Goal: Transaction & Acquisition: Book appointment/travel/reservation

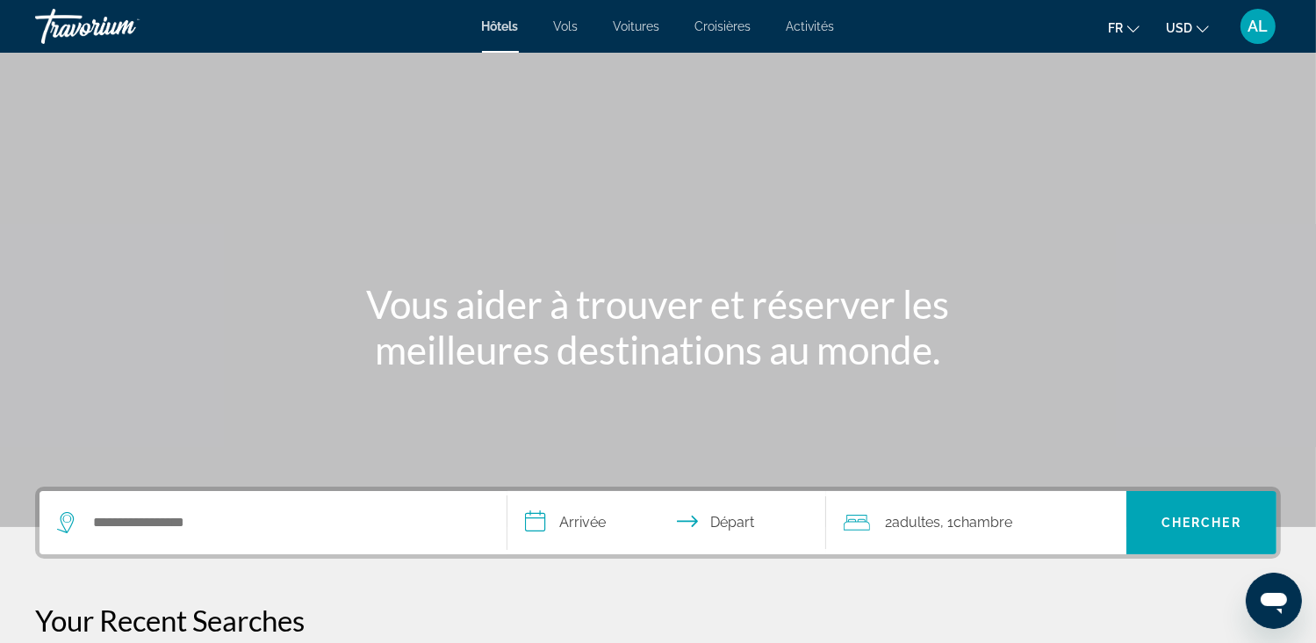
click at [805, 185] on div "Main content" at bounding box center [658, 263] width 1316 height 527
click at [1195, 31] on button "USD USD ($) MXN (Mex$) CAD (Can$) GBP (£) EUR (€) AUD (A$) NZD (NZ$) CNY (CN¥)" at bounding box center [1187, 27] width 43 height 25
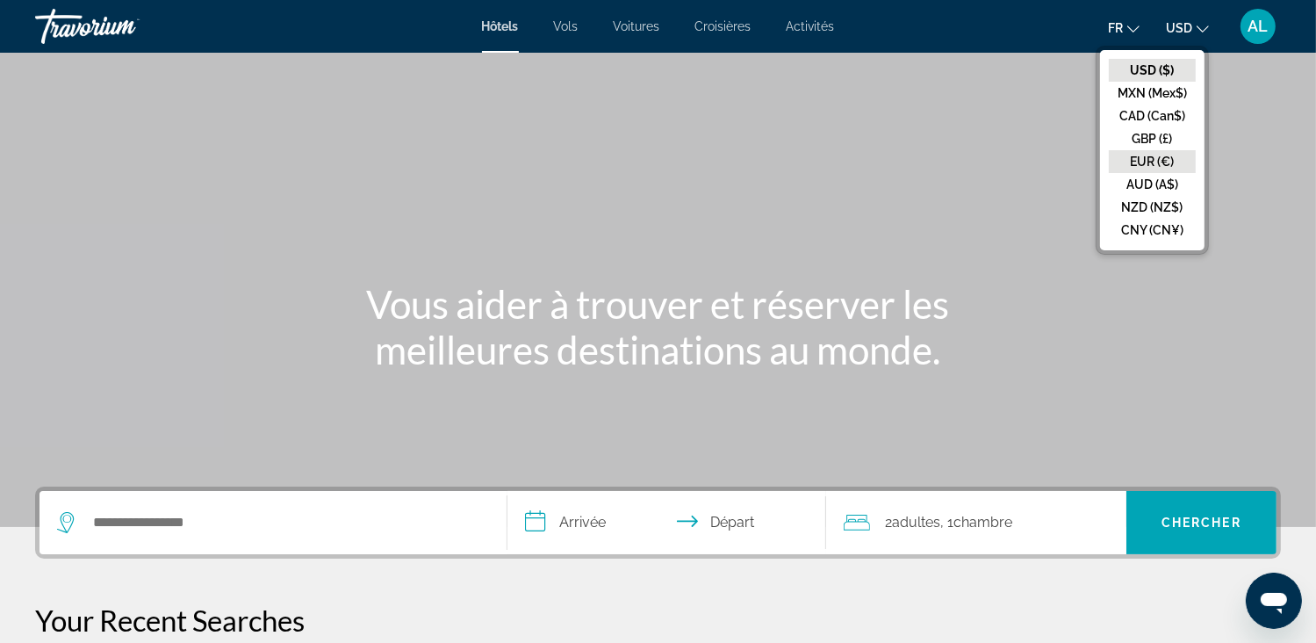
click at [1141, 163] on button "EUR (€)" at bounding box center [1152, 161] width 87 height 23
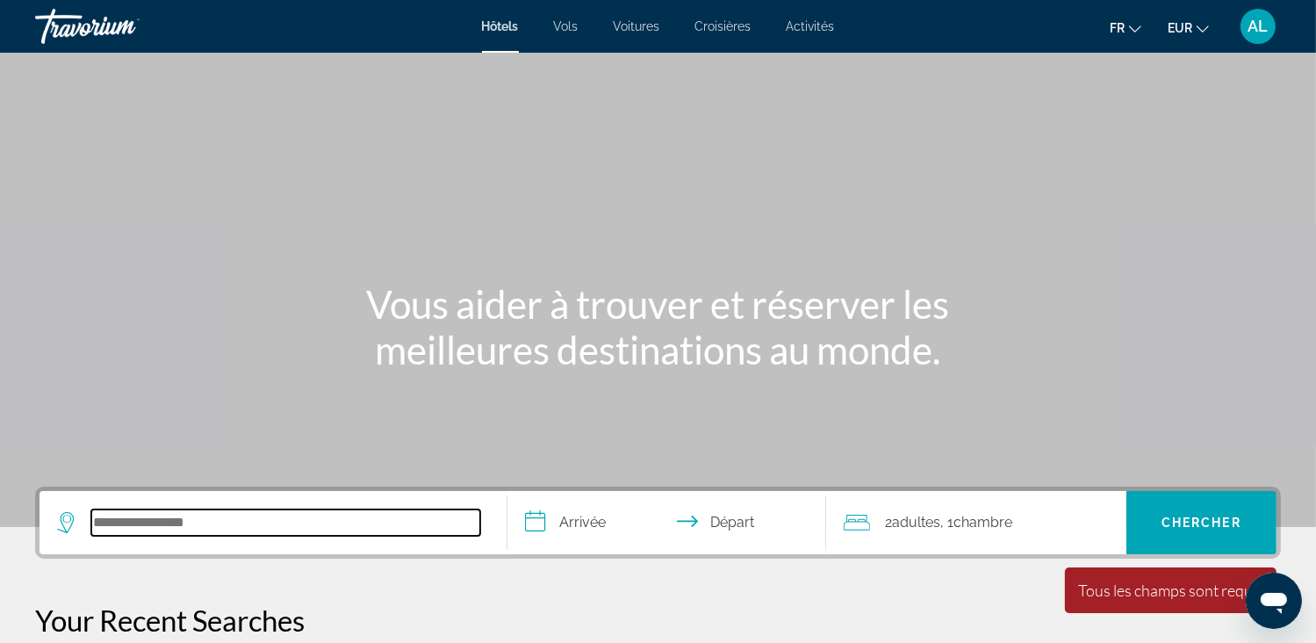
click at [142, 526] on input "Search hotel destination" at bounding box center [285, 522] width 389 height 26
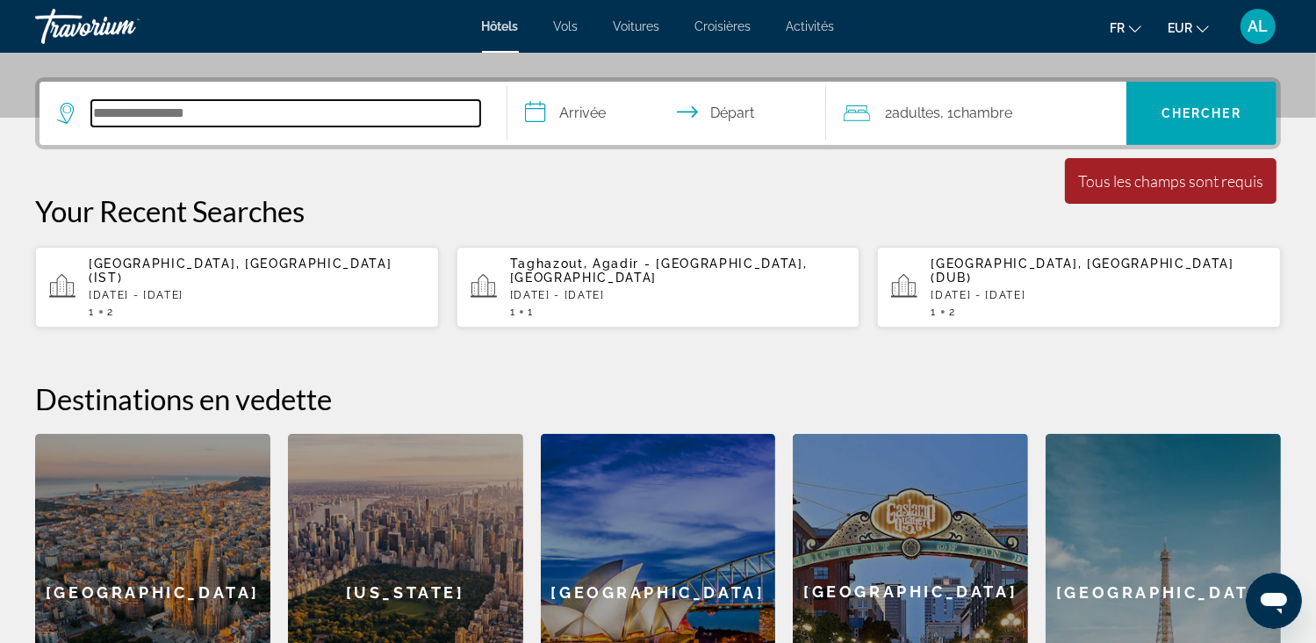
scroll to position [428, 0]
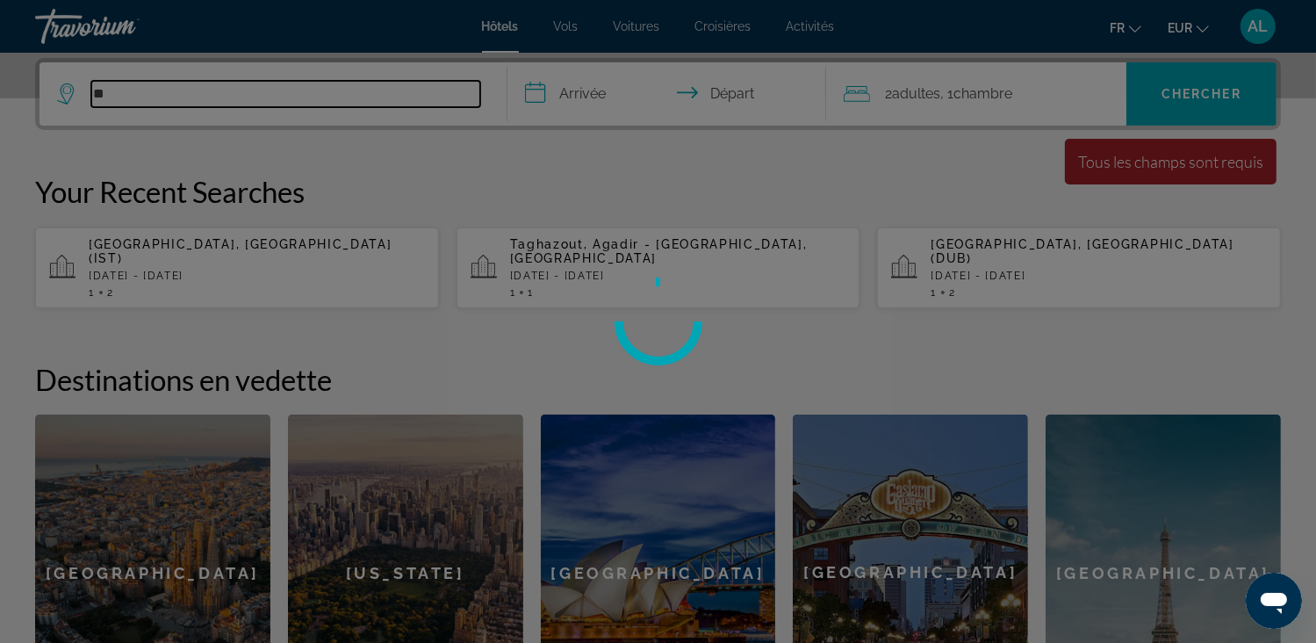
type input "*"
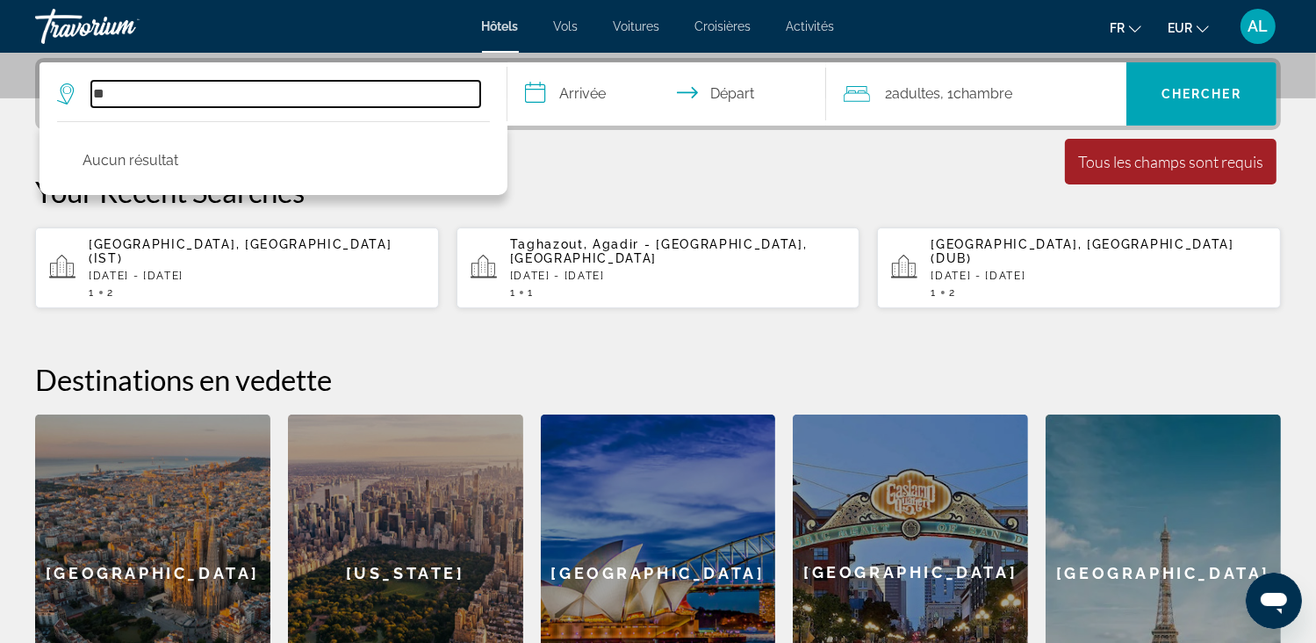
type input "*"
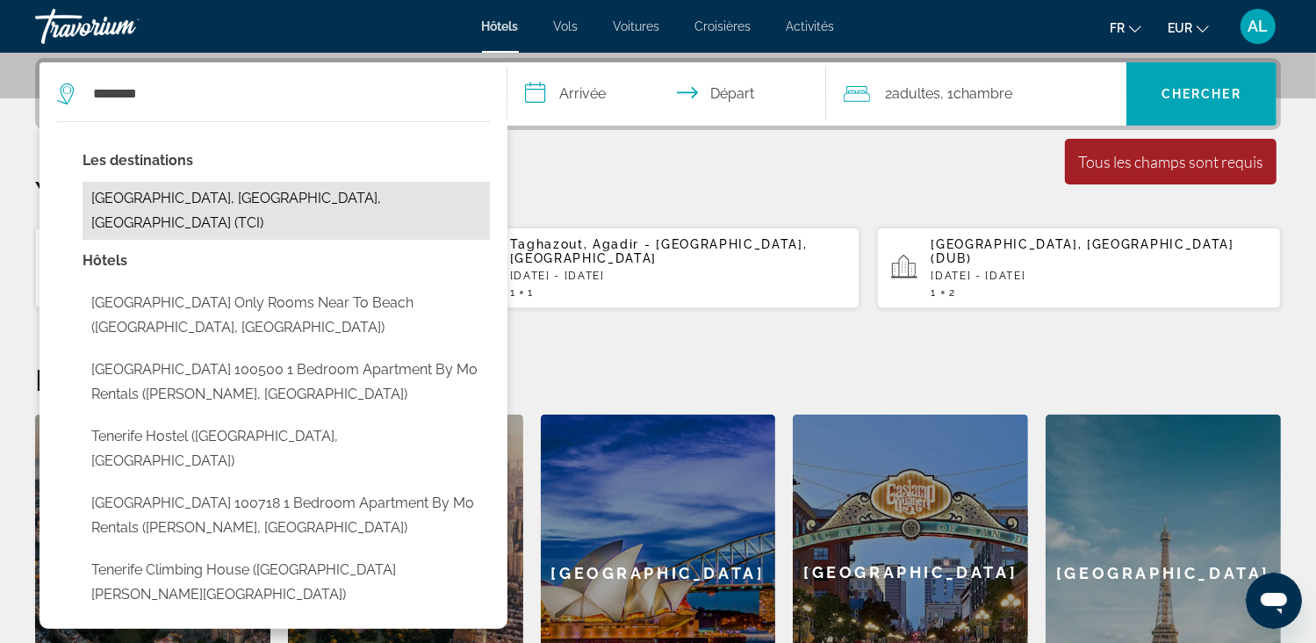
click at [96, 191] on button "Tenerife, Canary Islands, Spain (TCI)" at bounding box center [286, 211] width 407 height 58
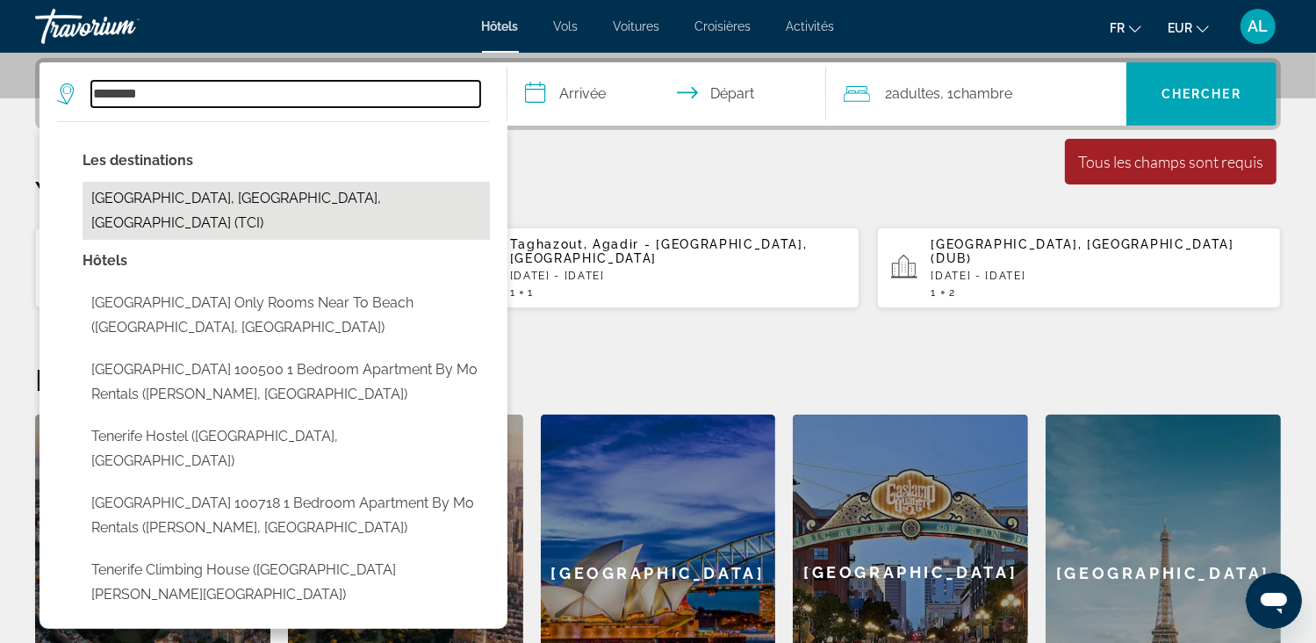
type input "**********"
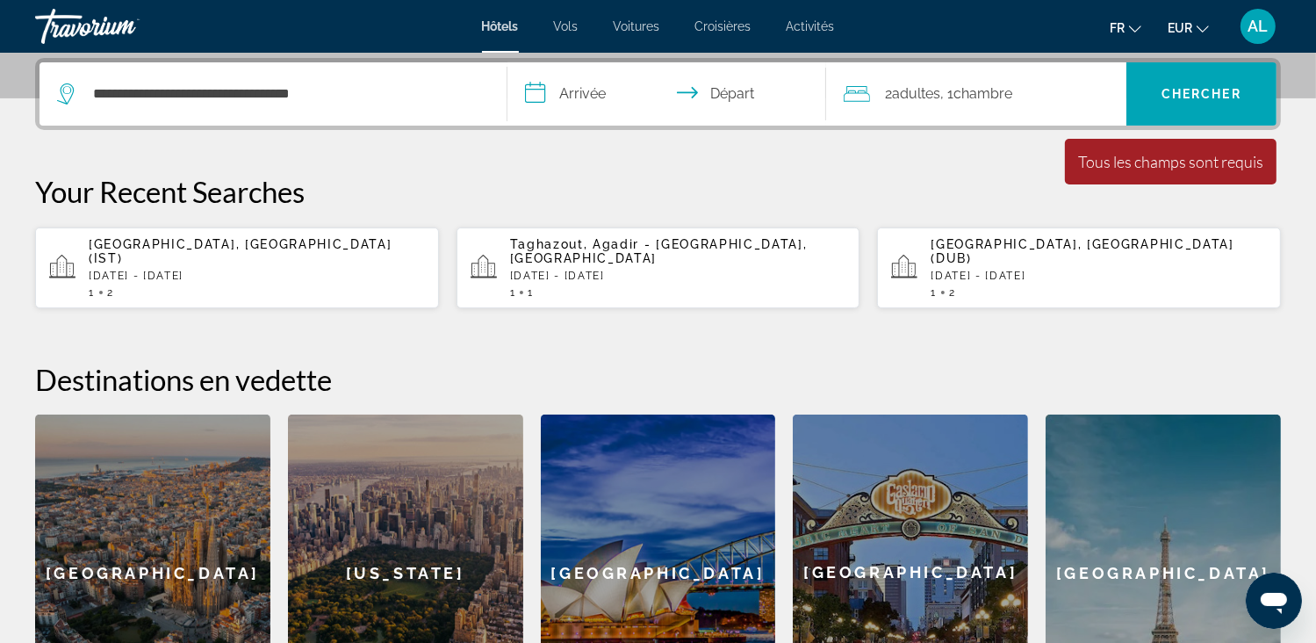
click at [573, 96] on input "**********" at bounding box center [669, 96] width 325 height 68
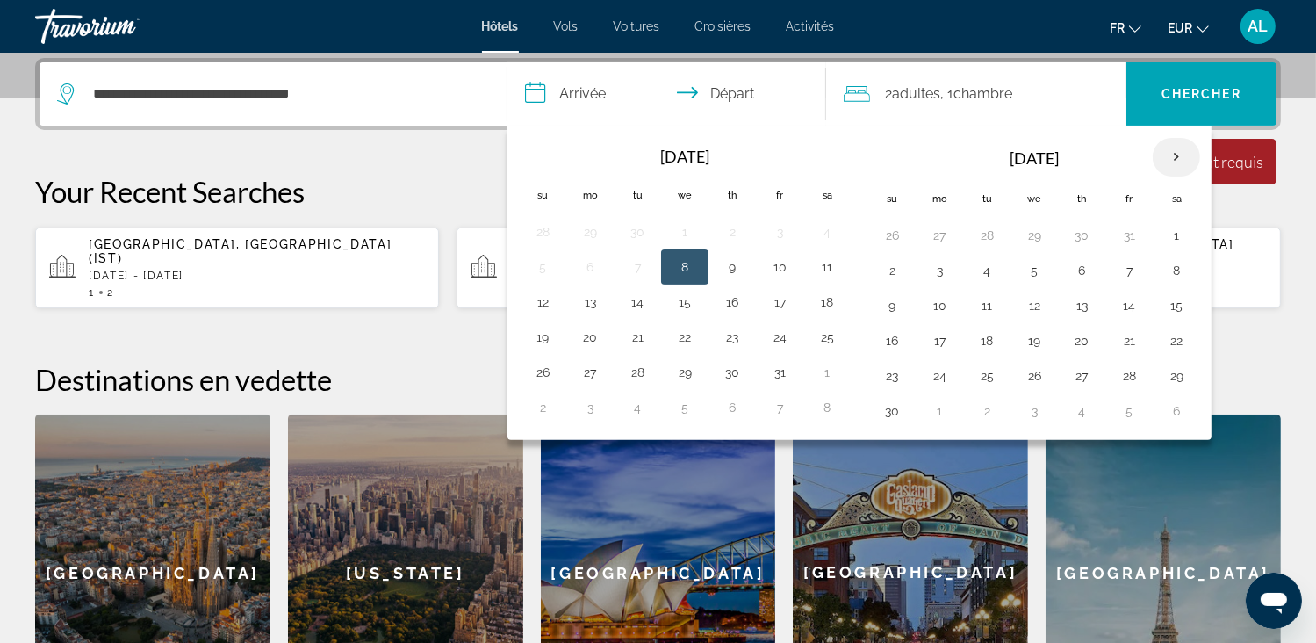
click at [1167, 151] on th "Next month" at bounding box center [1175, 157] width 47 height 39
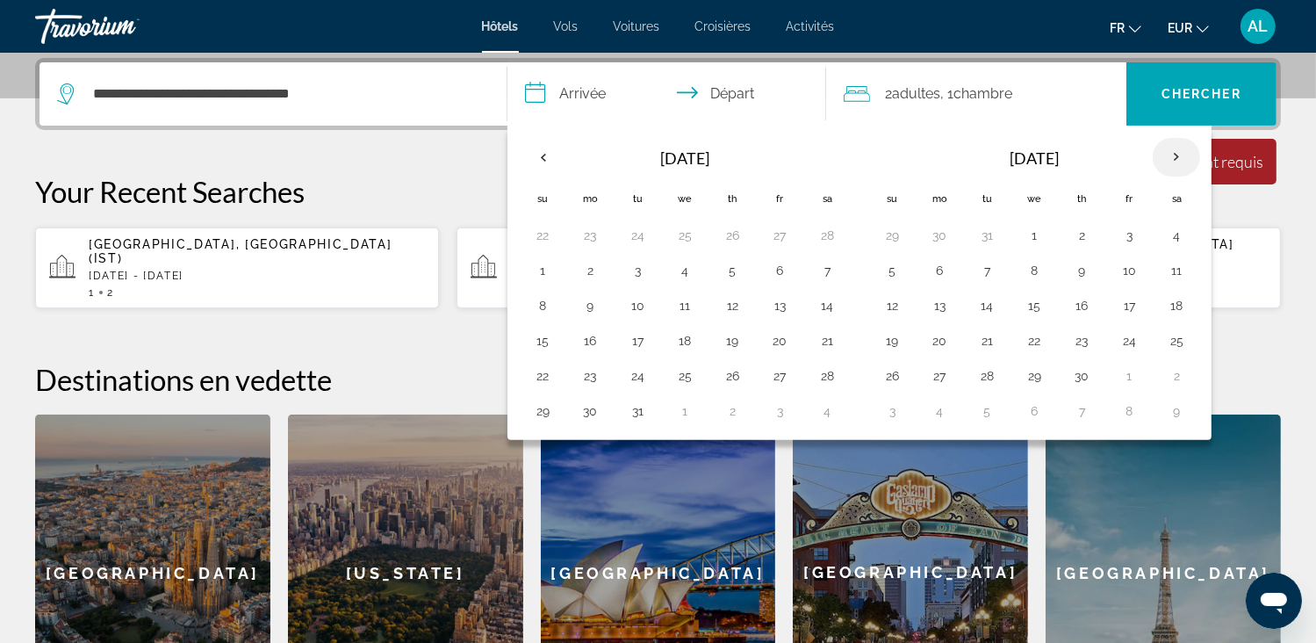
click at [1167, 151] on th "Next month" at bounding box center [1175, 157] width 47 height 39
click at [1080, 308] on button "14" at bounding box center [1081, 305] width 28 height 25
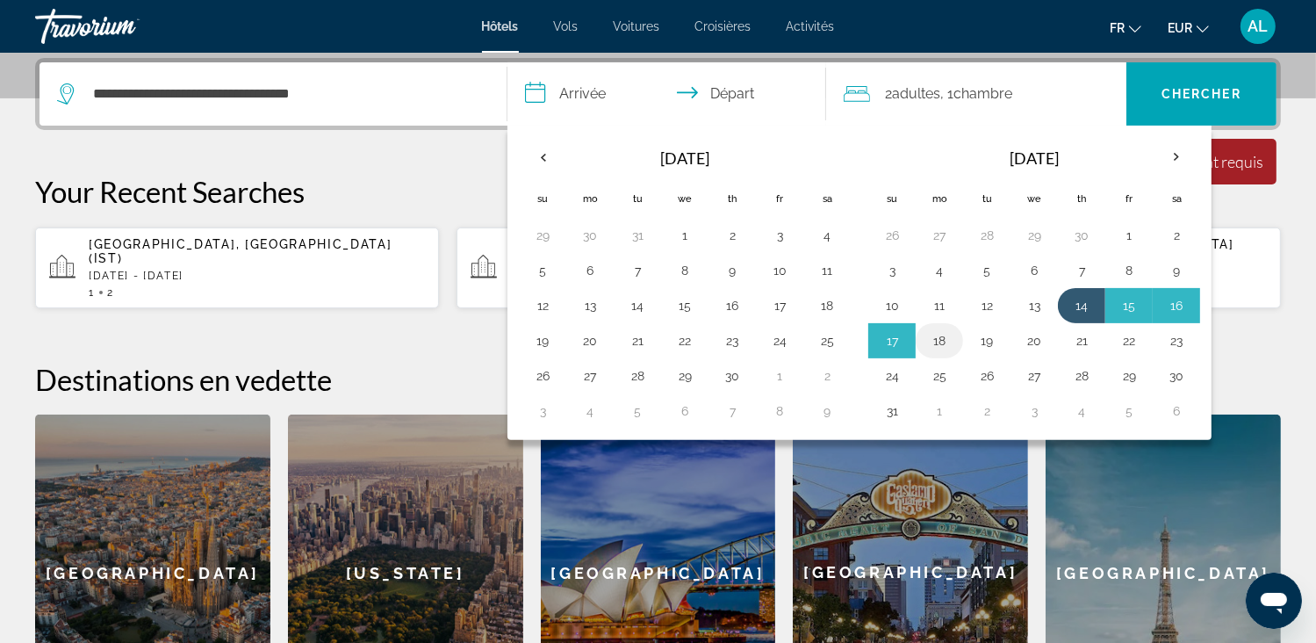
click at [941, 340] on button "18" at bounding box center [939, 340] width 28 height 25
type input "**********"
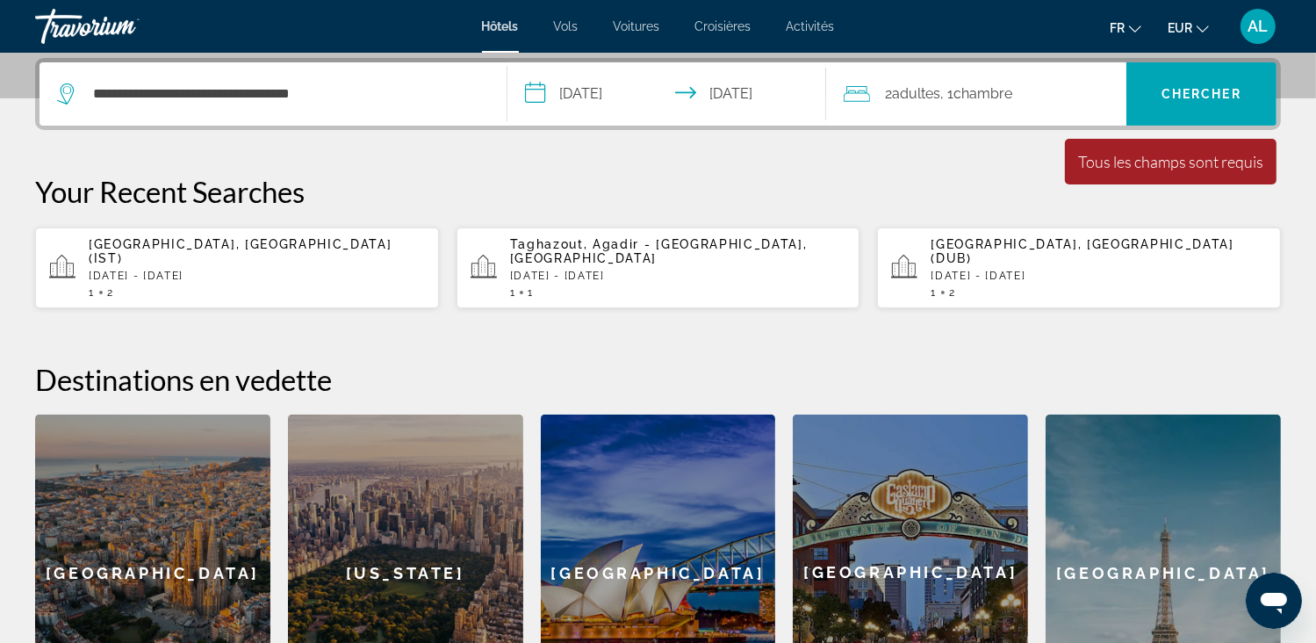
click at [1023, 92] on div "2 Adulte Adultes , 1 Chambre pièces" at bounding box center [985, 94] width 283 height 25
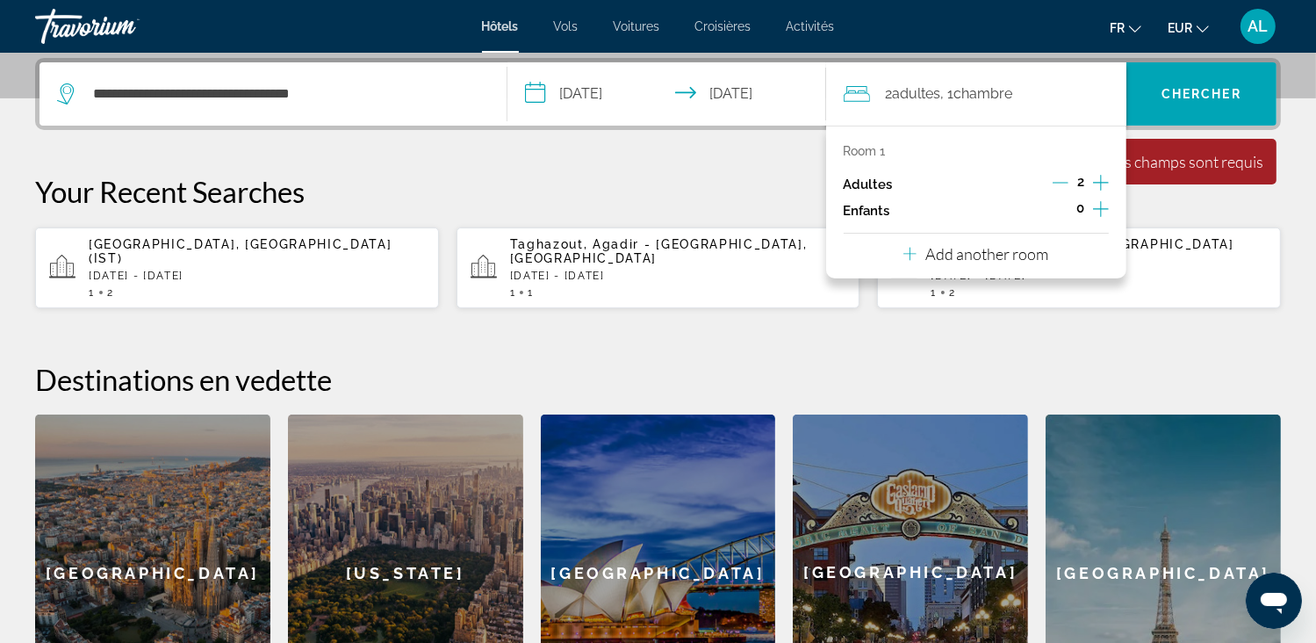
click at [1064, 185] on icon "Decrement adults" at bounding box center [1060, 183] width 16 height 16
click at [1200, 90] on span "Chercher" at bounding box center [1201, 94] width 80 height 14
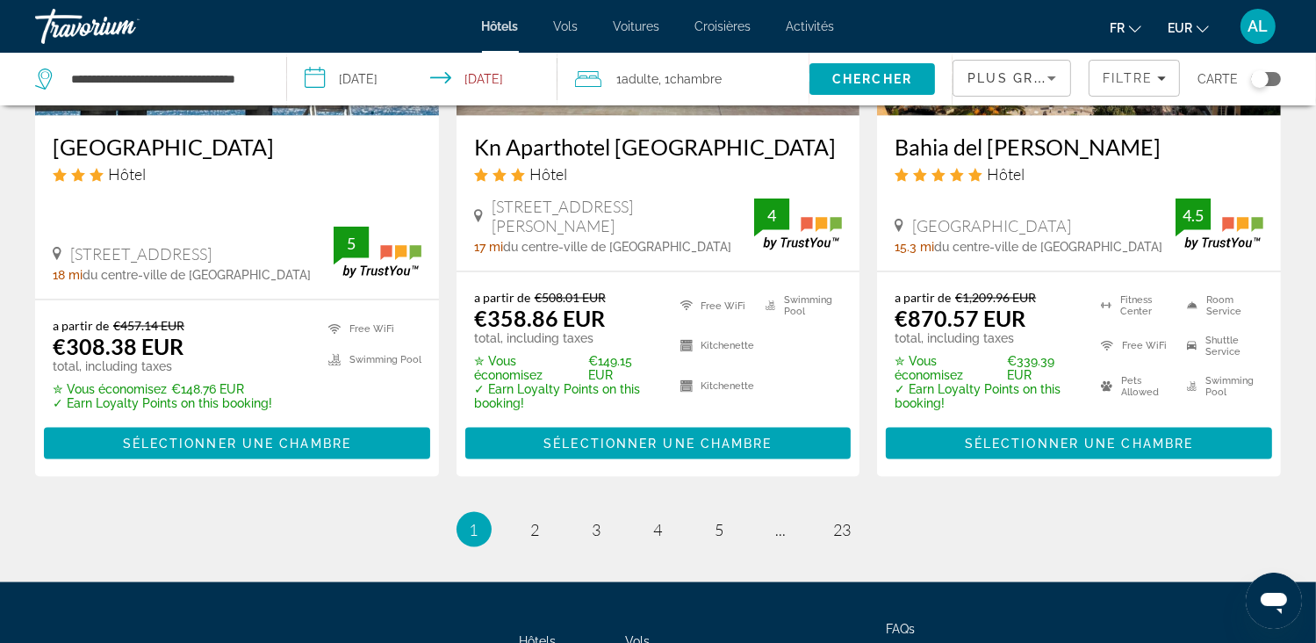
scroll to position [2539, 0]
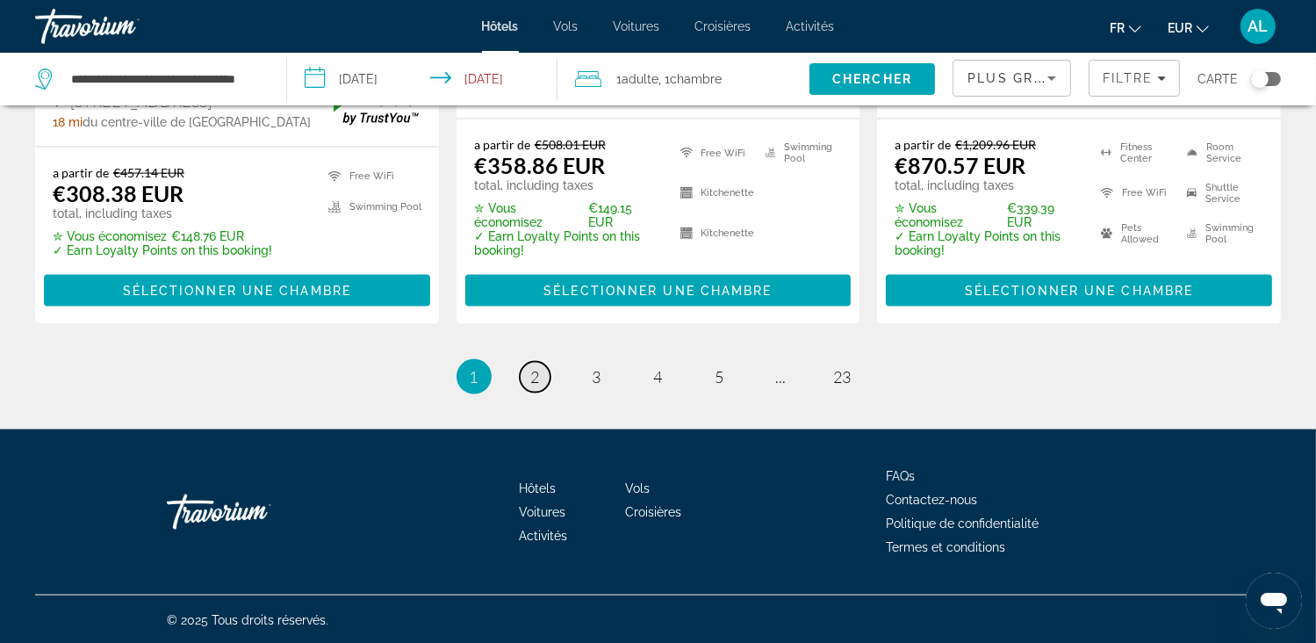
click at [539, 373] on span "2" at bounding box center [535, 376] width 9 height 19
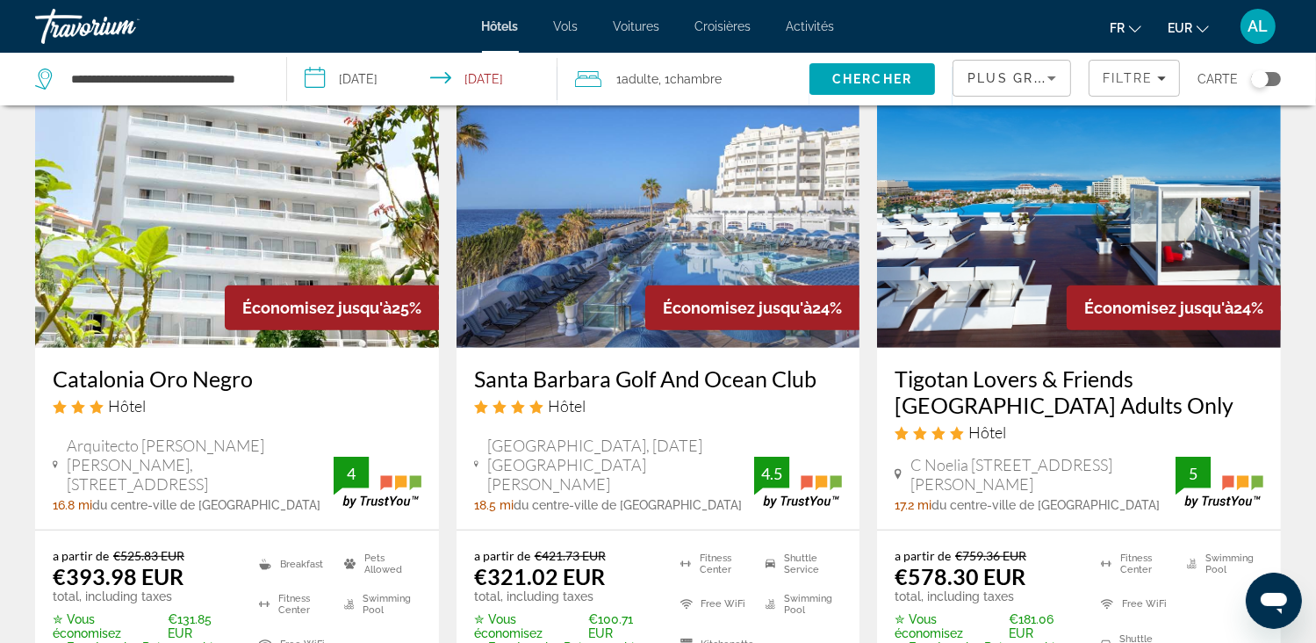
scroll to position [790, 0]
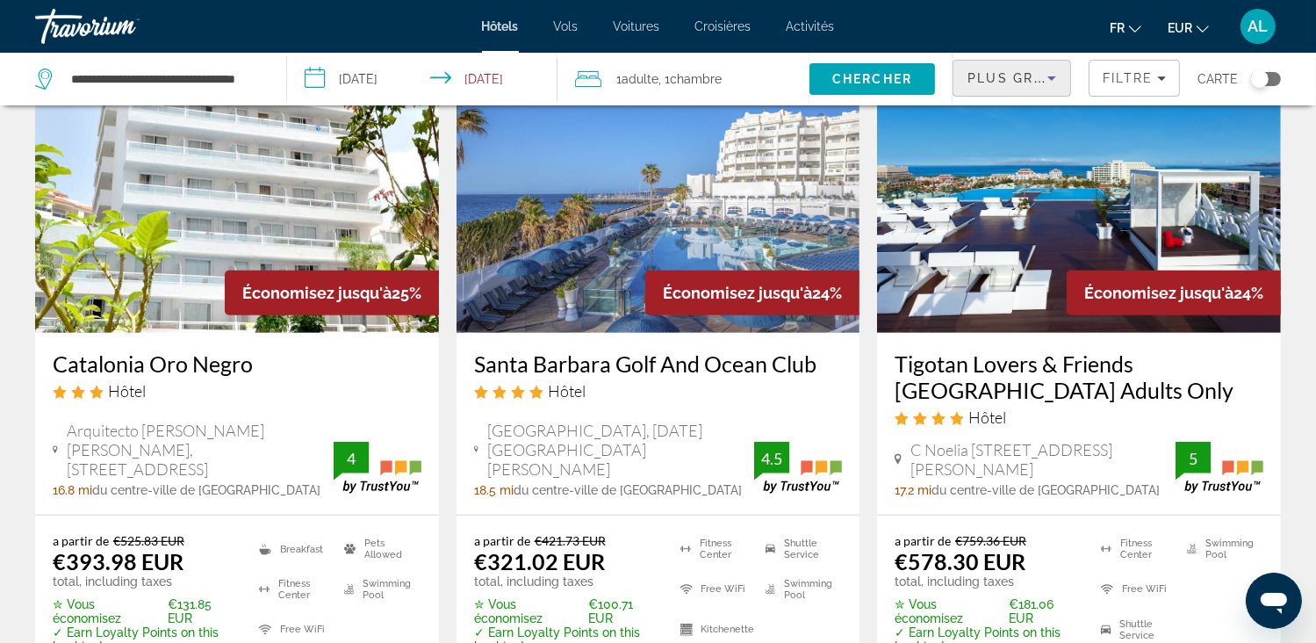
click at [1054, 80] on icon "Sort by" at bounding box center [1051, 78] width 21 height 21
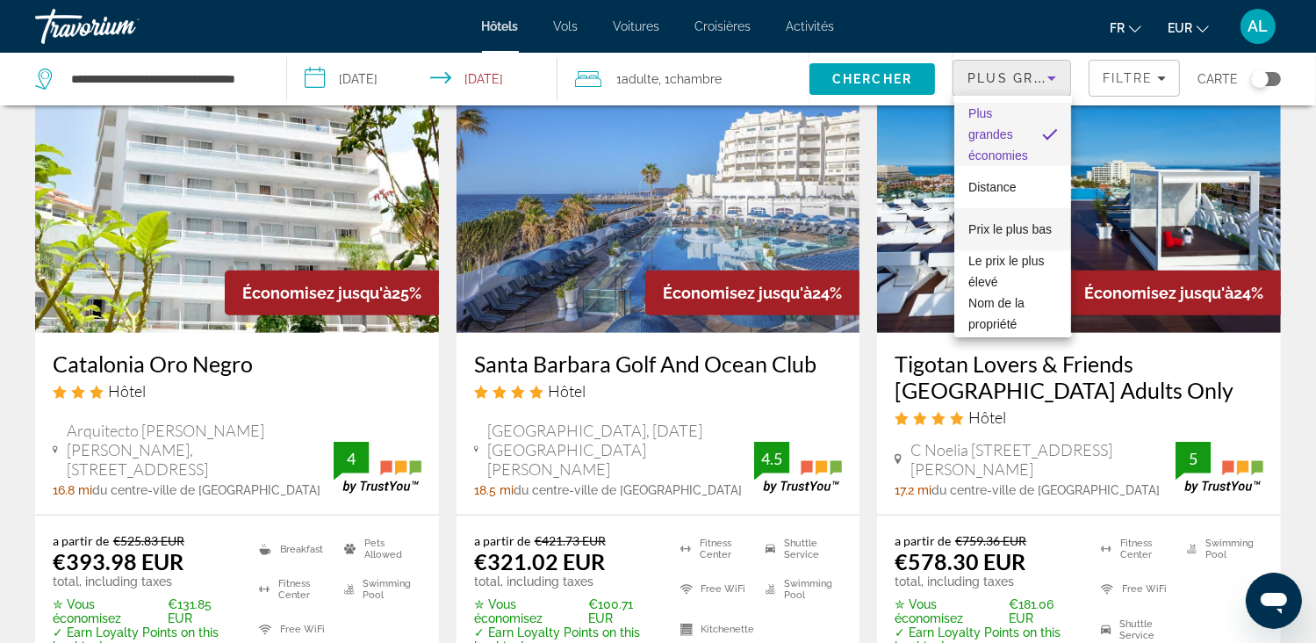
click at [984, 228] on span "Prix le plus bas" at bounding box center [1009, 229] width 83 height 21
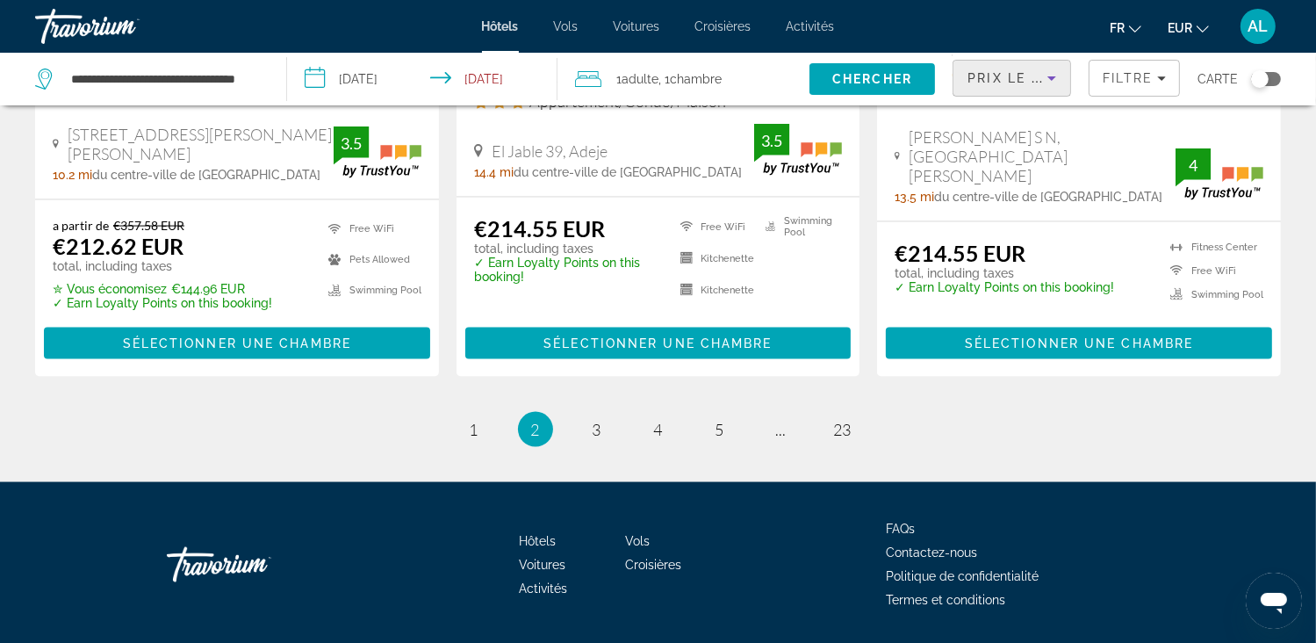
scroll to position [2458, 0]
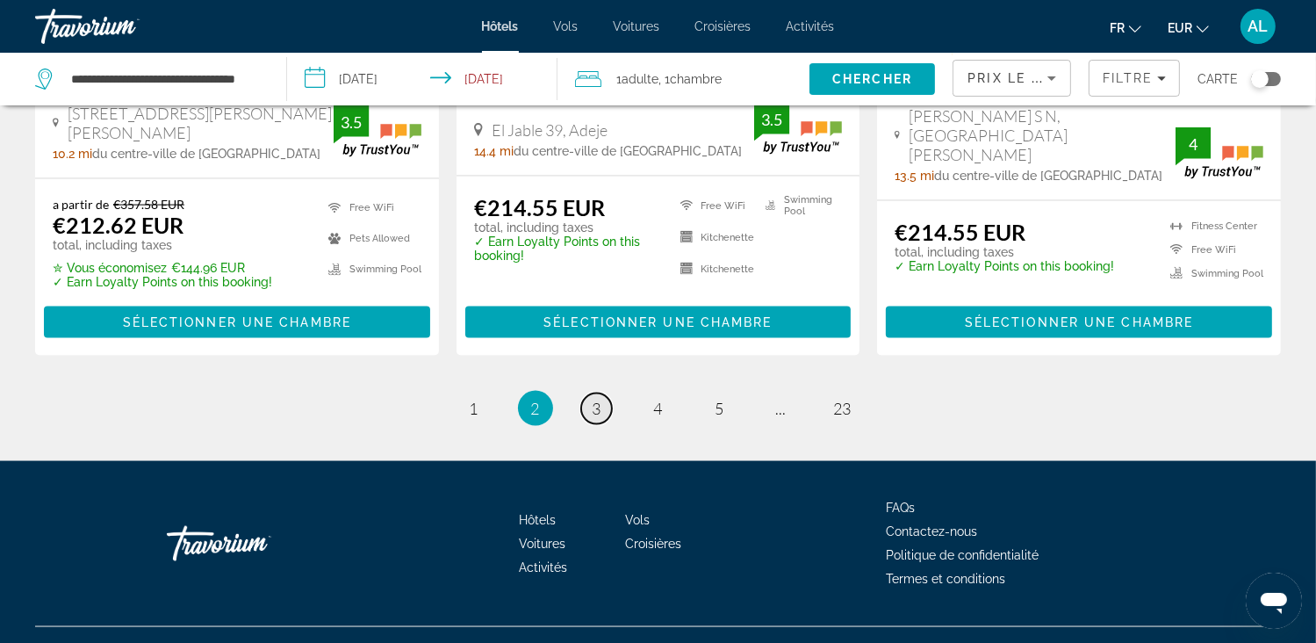
click at [601, 393] on link "page 3" at bounding box center [596, 408] width 31 height 31
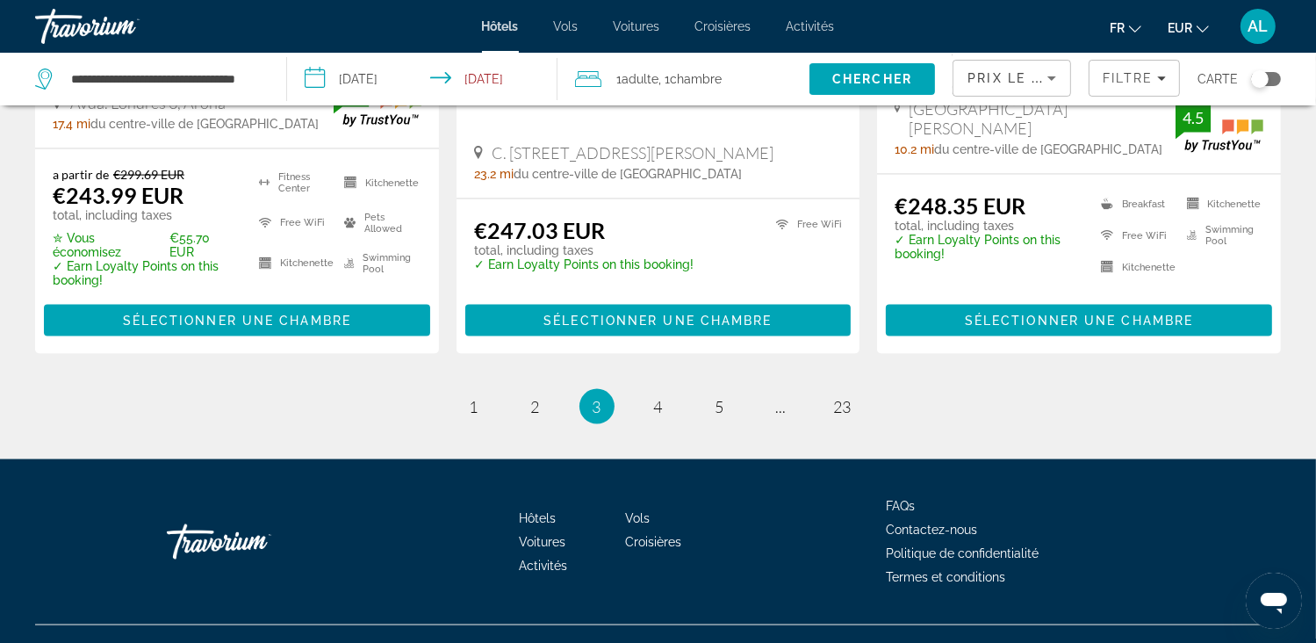
scroll to position [2486, 0]
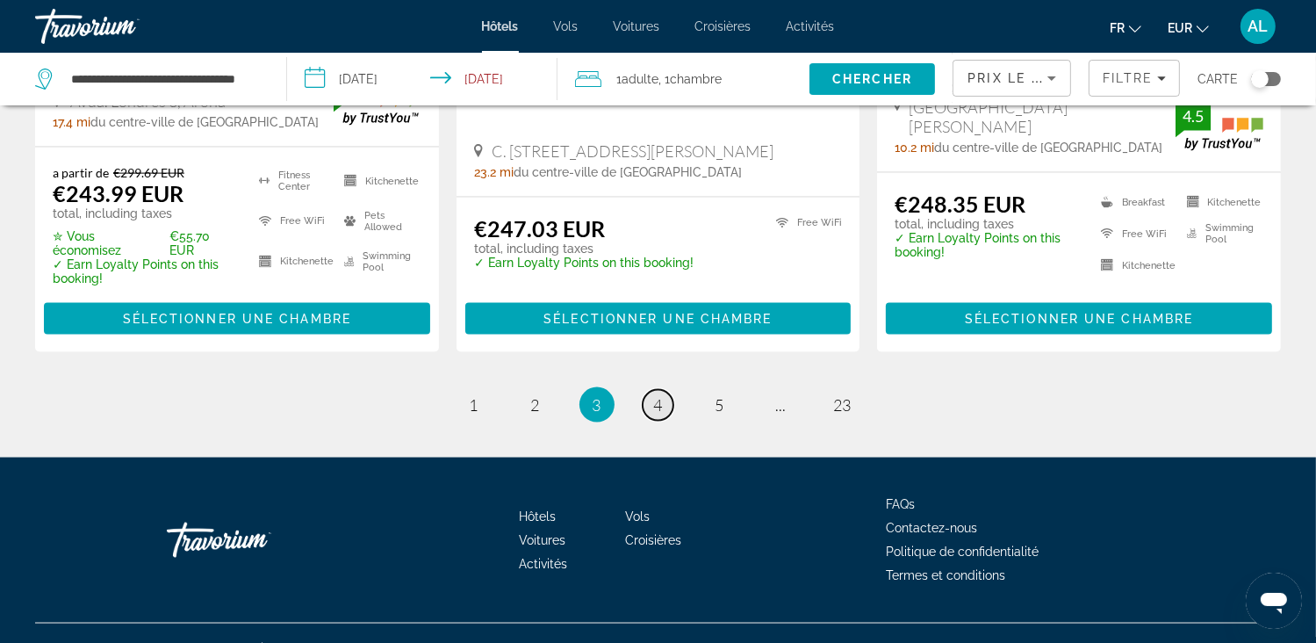
click at [657, 395] on span "4" at bounding box center [658, 404] width 9 height 19
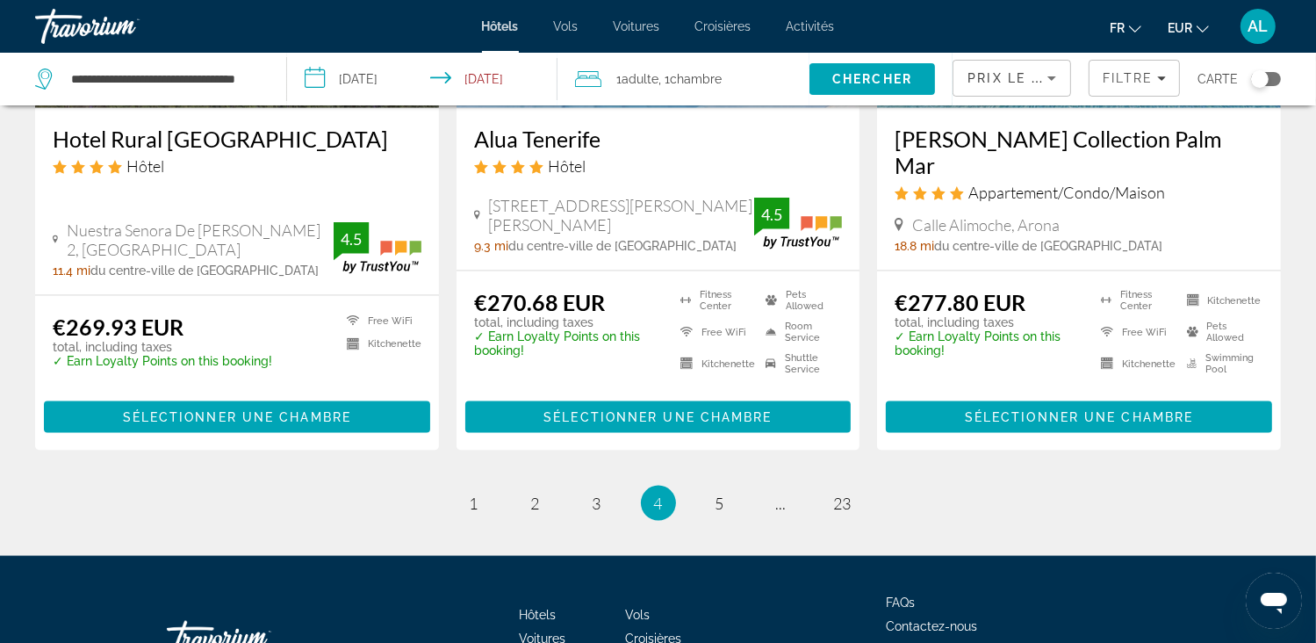
scroll to position [2370, 0]
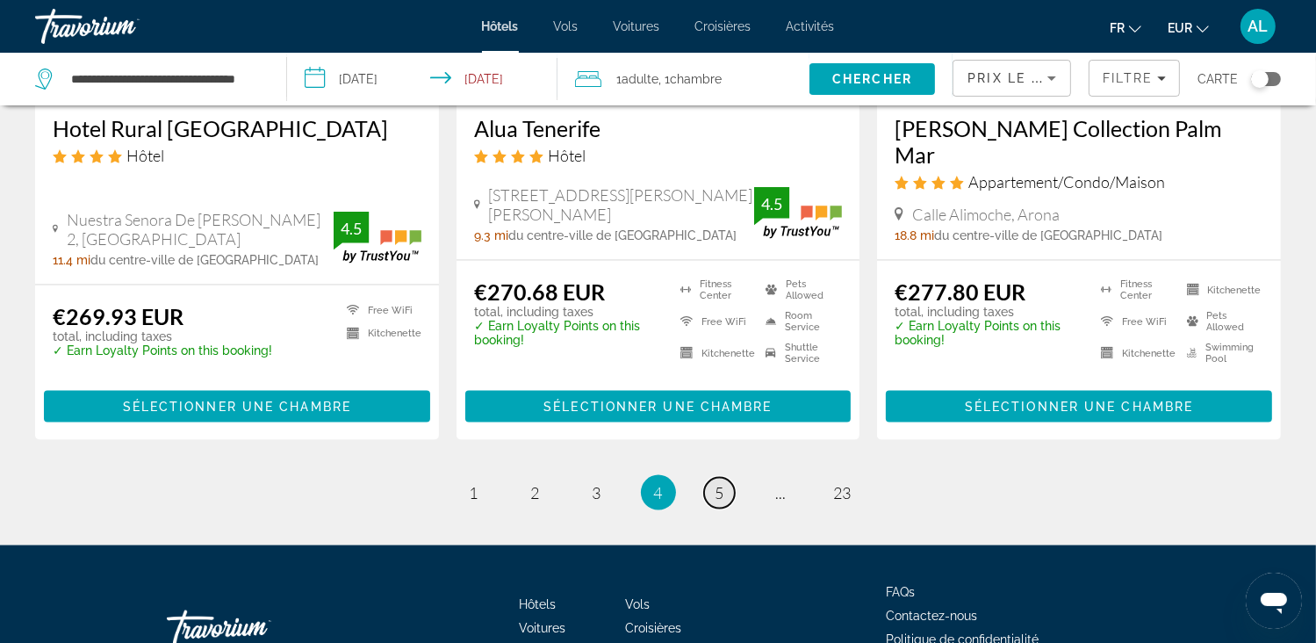
click at [710, 477] on link "page 5" at bounding box center [719, 492] width 31 height 31
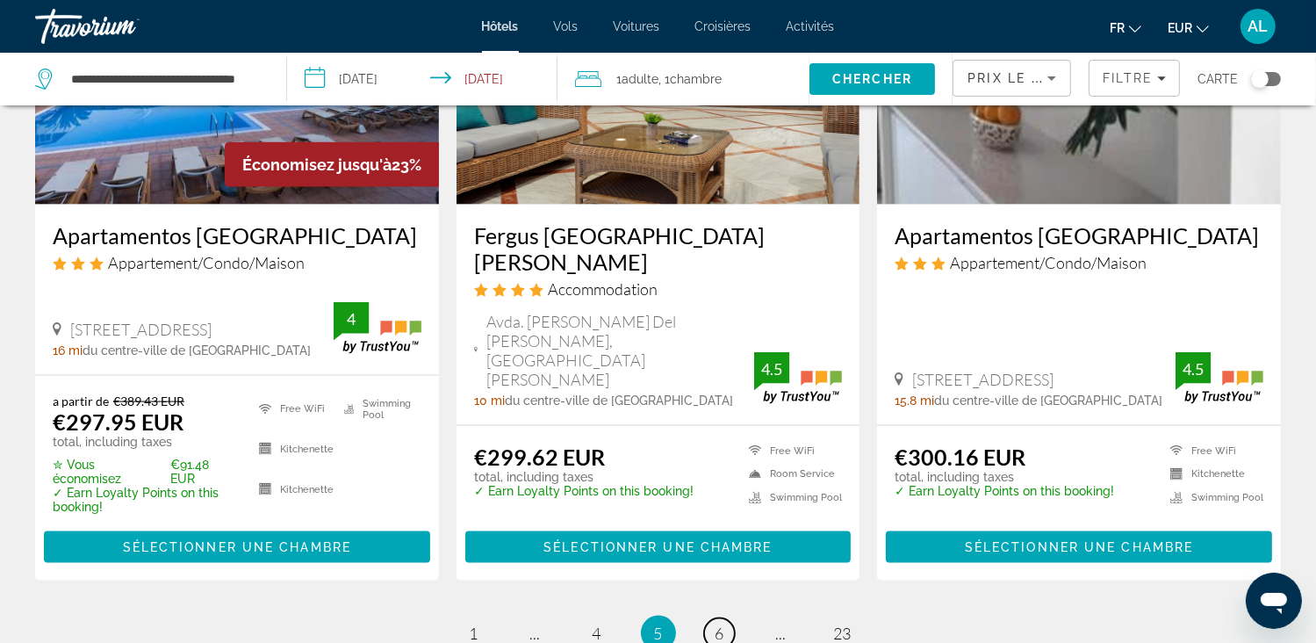
scroll to position [2282, 0]
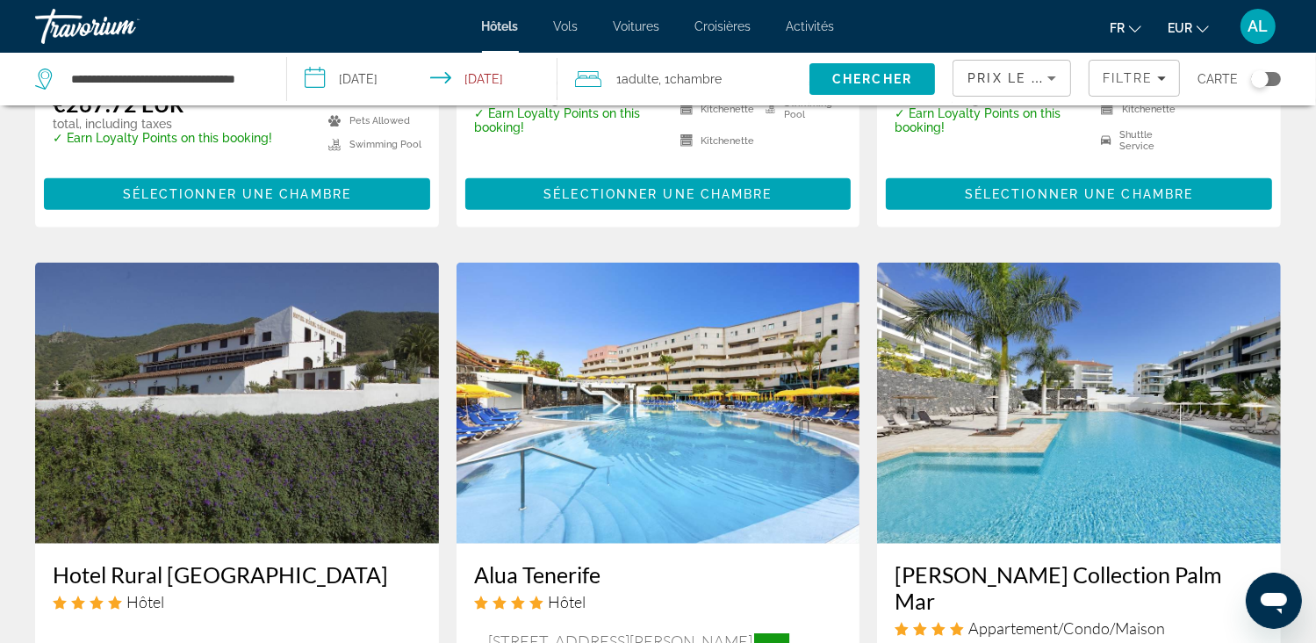
scroll to position [1931, 0]
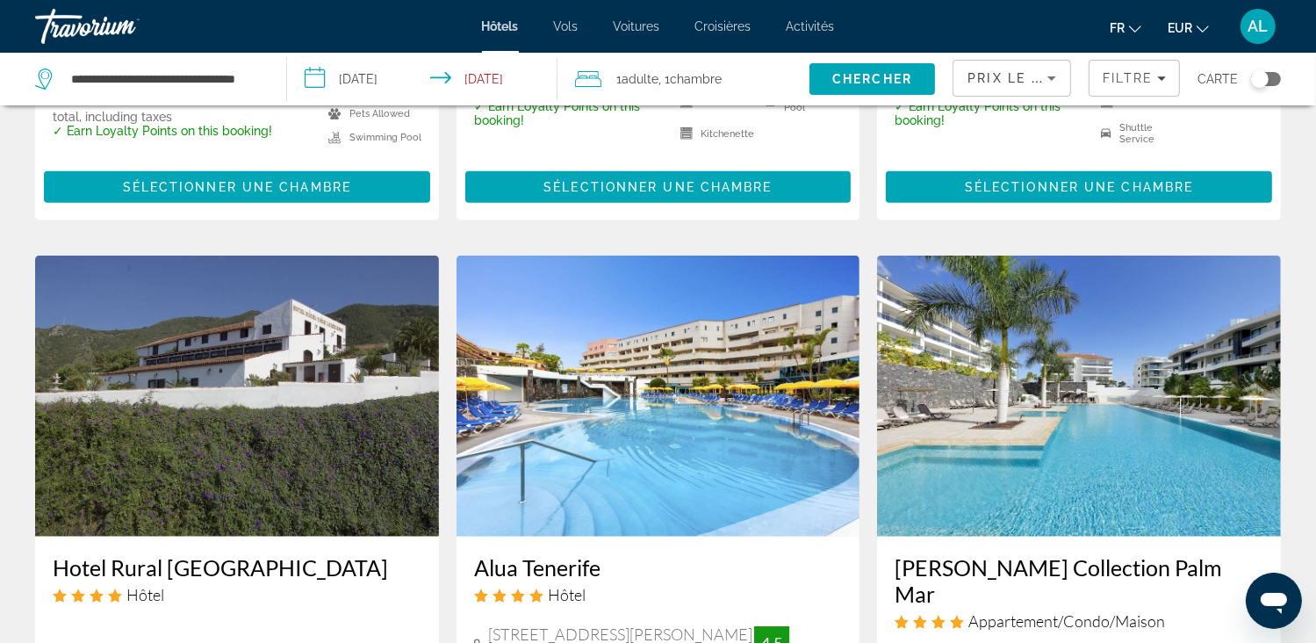
click at [993, 554] on h3 "Marinell Collection Palm Mar" at bounding box center [1078, 580] width 369 height 53
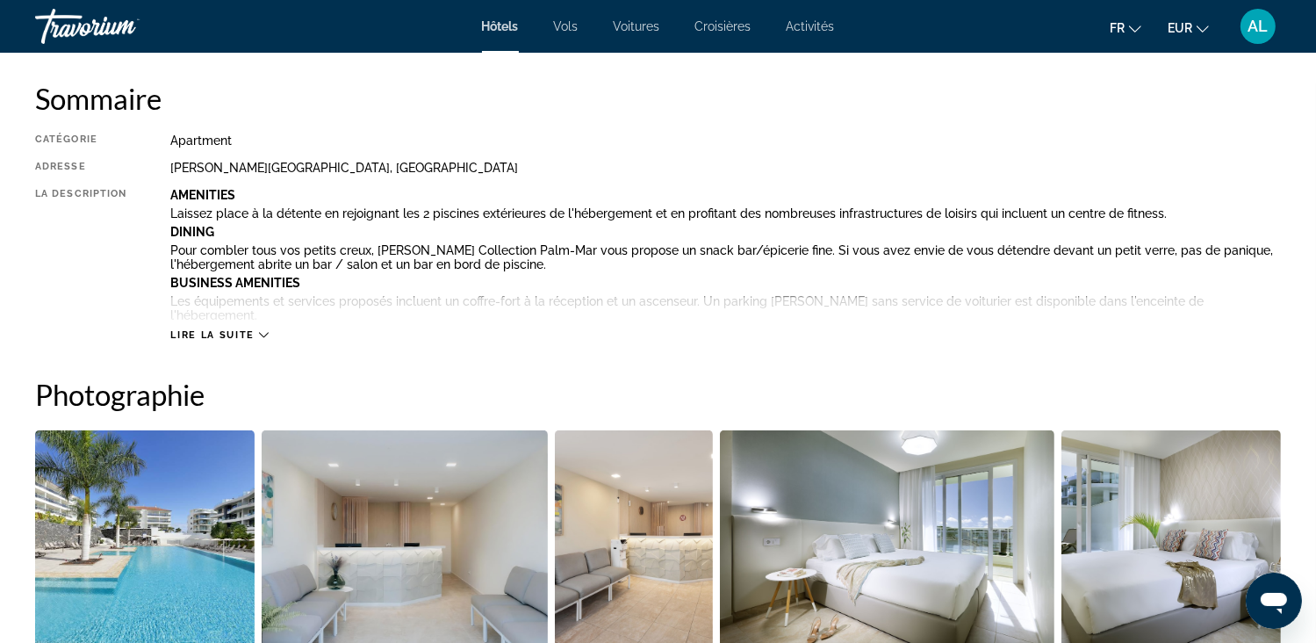
scroll to position [614, 0]
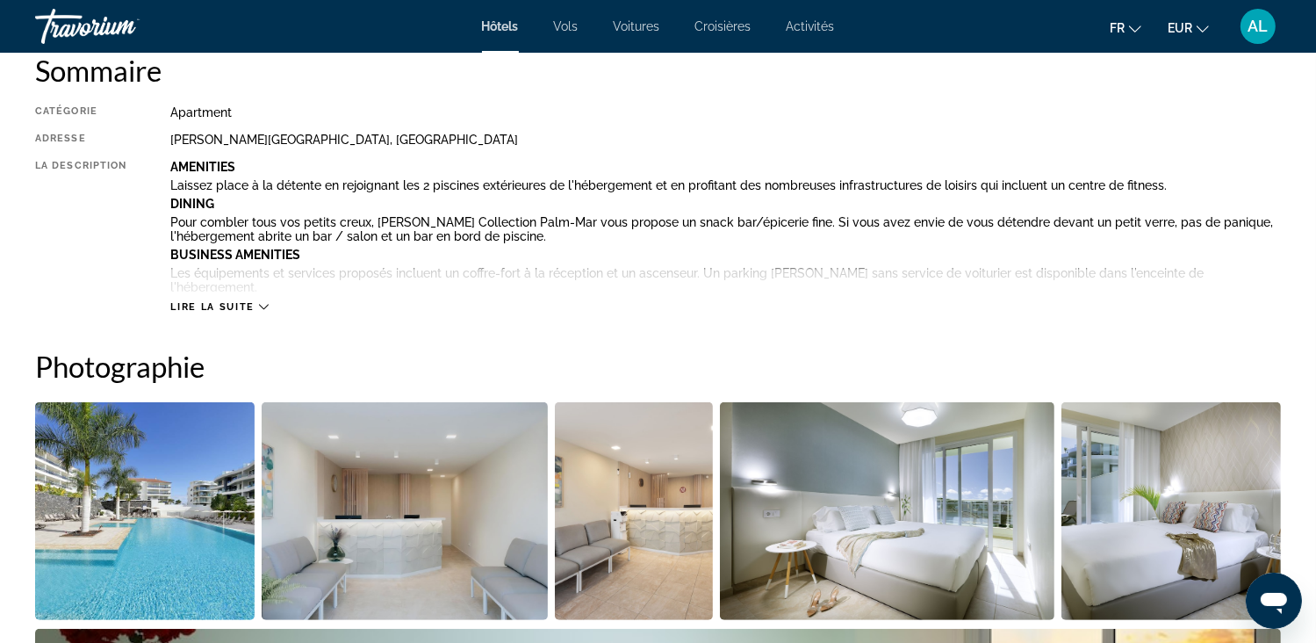
click at [178, 514] on img "Open full-screen image slider" at bounding box center [144, 511] width 219 height 218
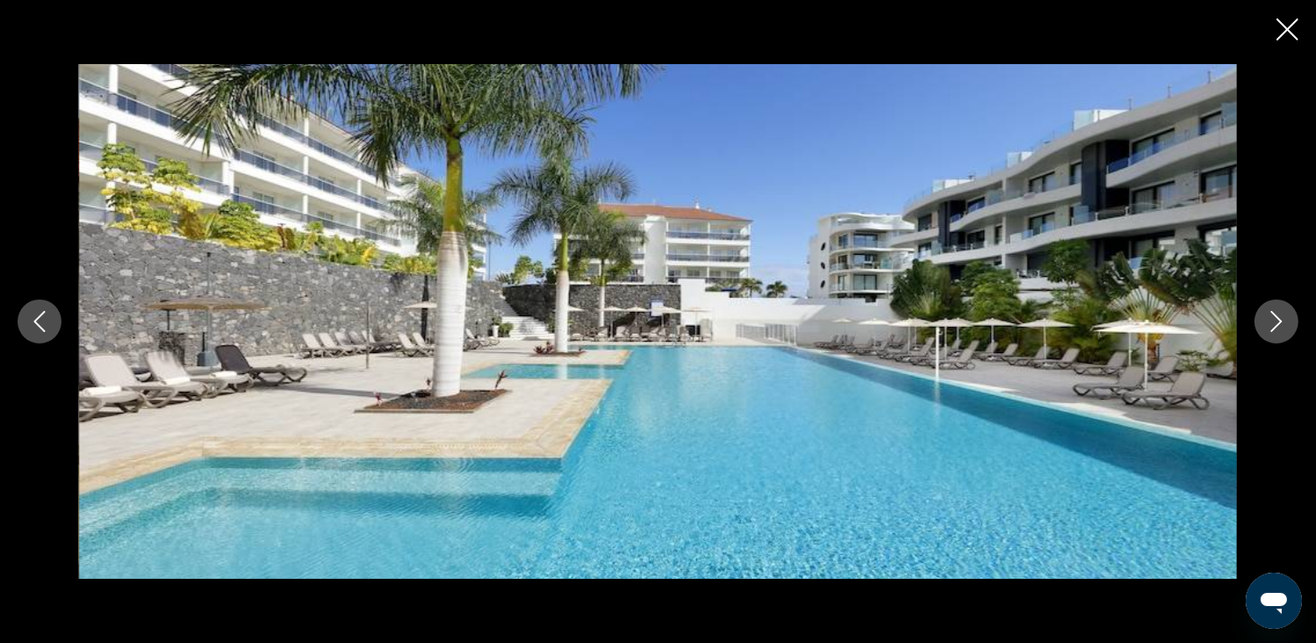
click at [1271, 330] on icon "Next image" at bounding box center [1276, 321] width 11 height 21
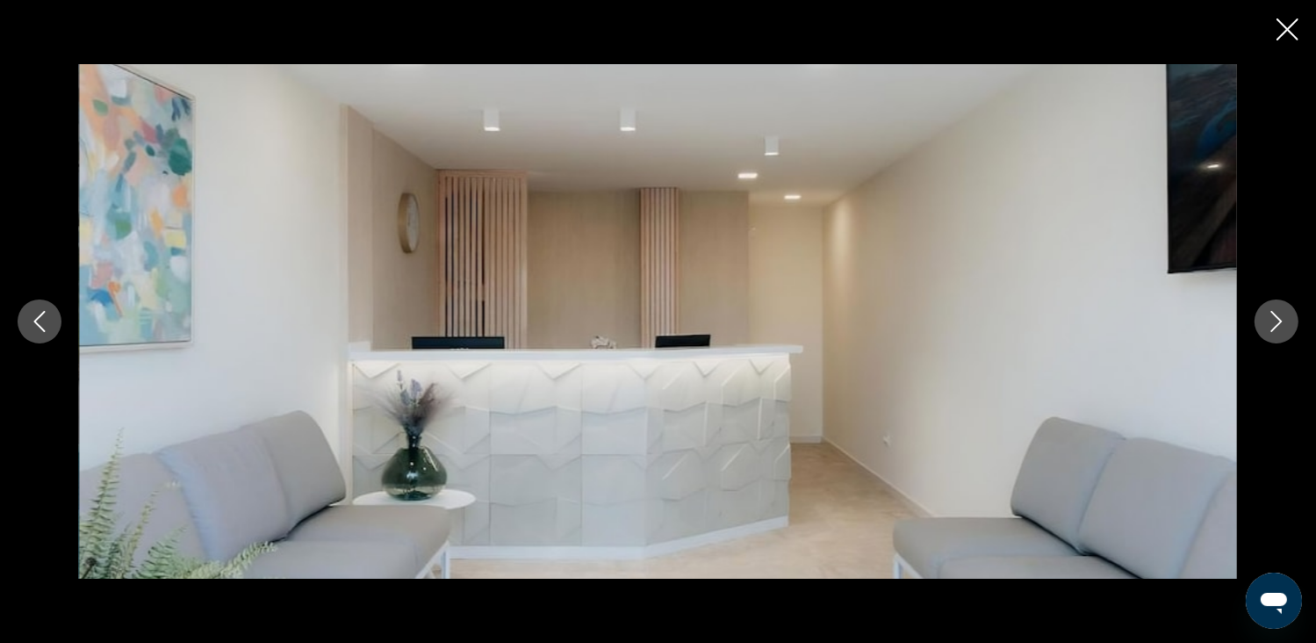
click at [1271, 330] on icon "Next image" at bounding box center [1276, 321] width 11 height 21
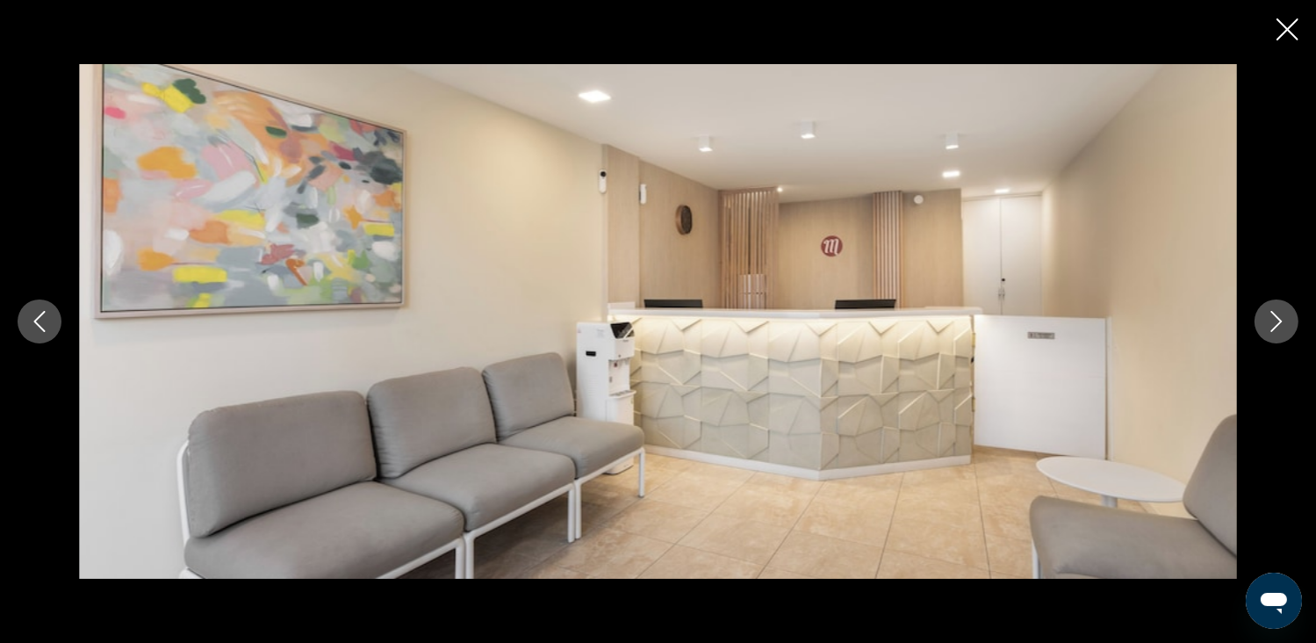
click at [1271, 330] on icon "Next image" at bounding box center [1276, 321] width 11 height 21
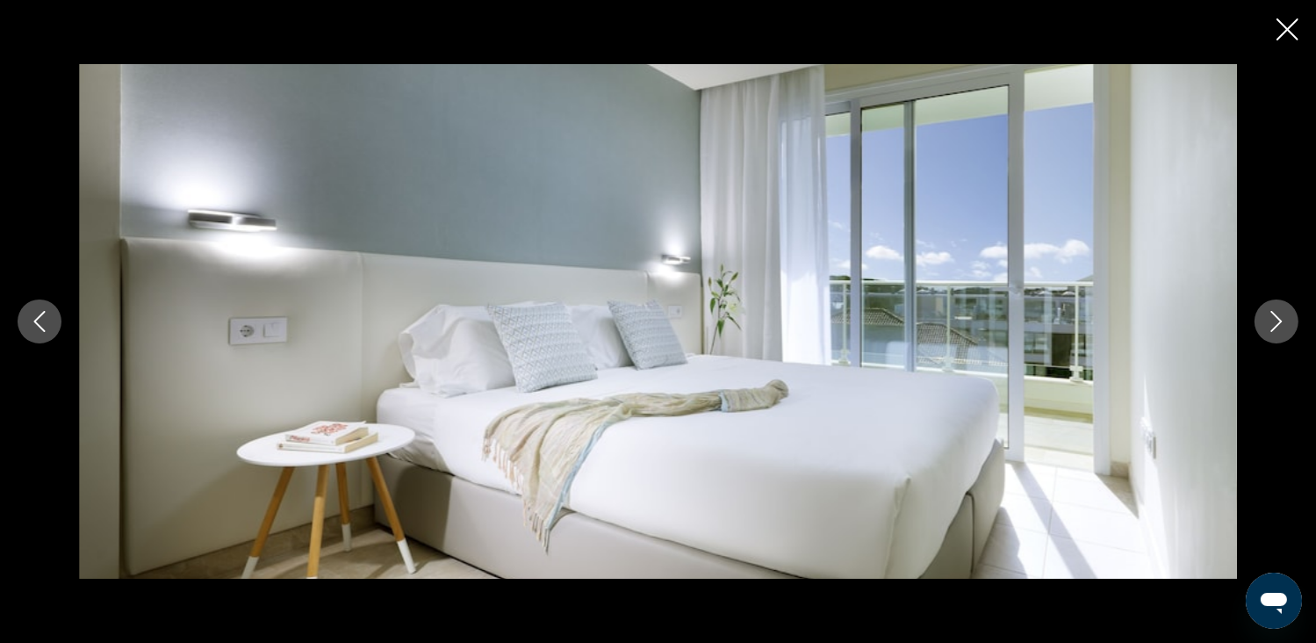
click at [1271, 330] on icon "Next image" at bounding box center [1276, 321] width 11 height 21
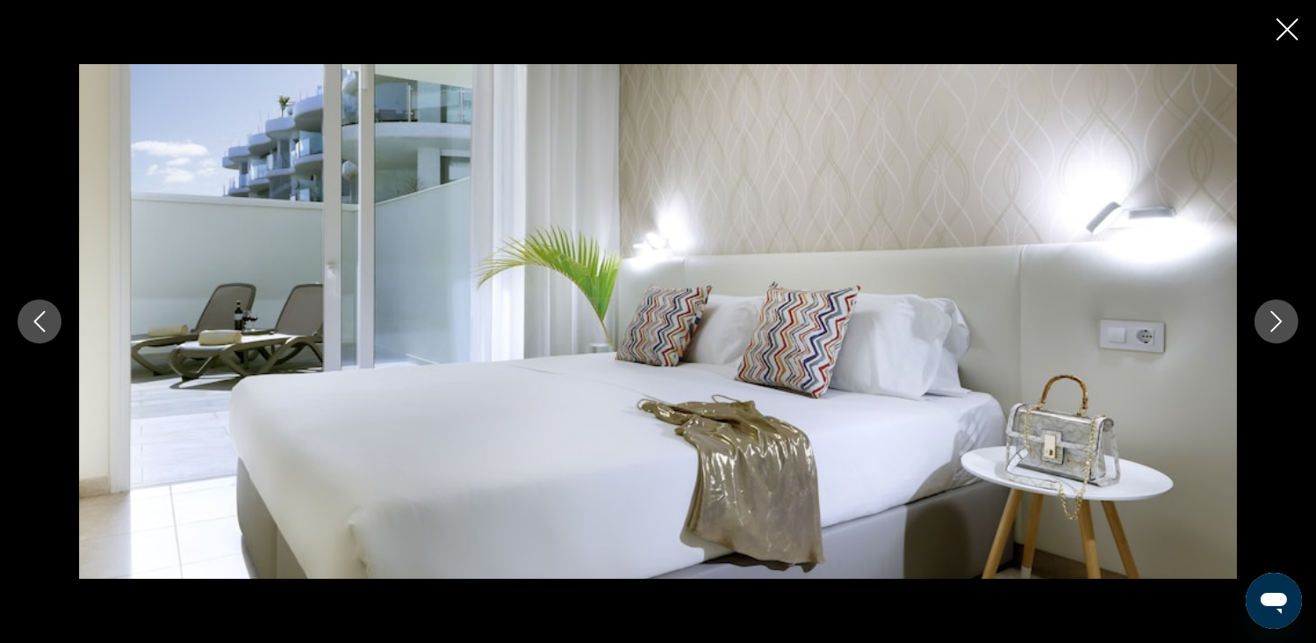
click at [1271, 330] on icon "Next image" at bounding box center [1276, 321] width 11 height 21
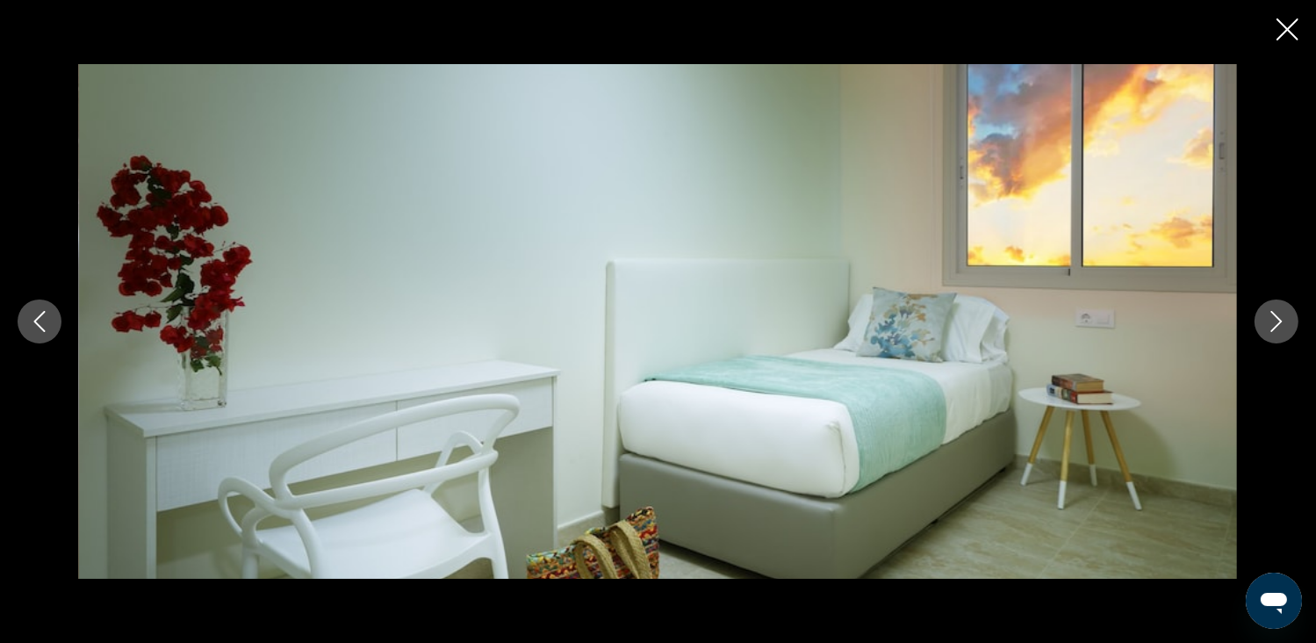
click at [1271, 330] on icon "Next image" at bounding box center [1276, 321] width 11 height 21
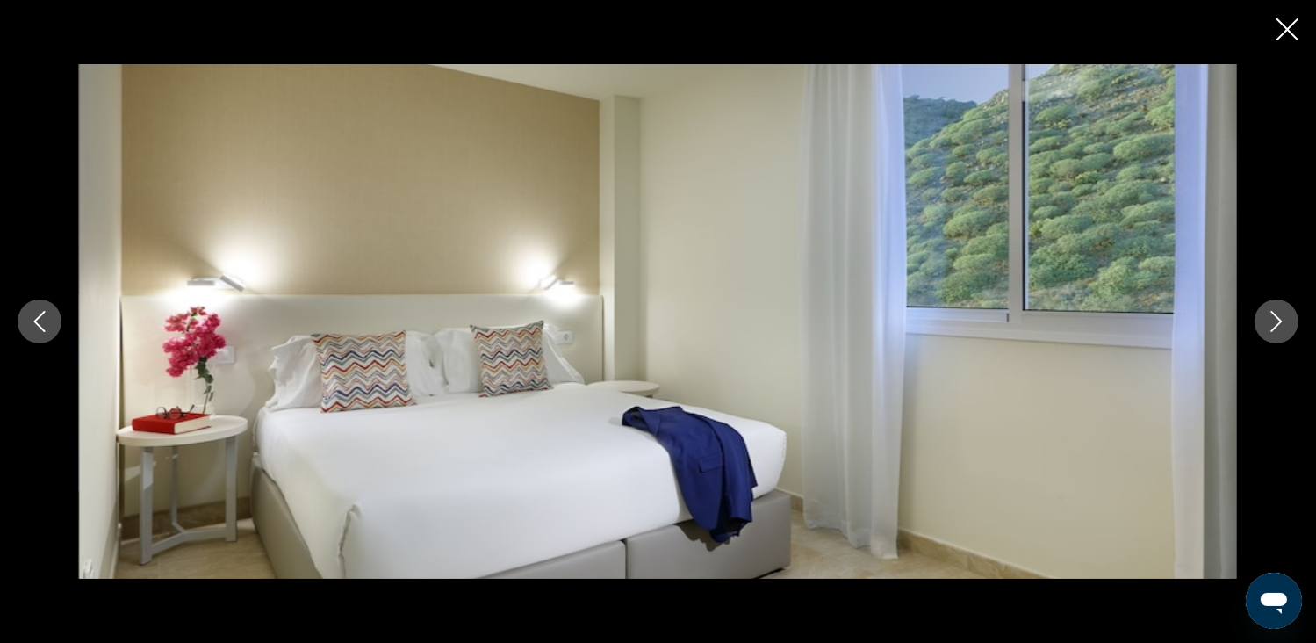
click at [1271, 330] on icon "Next image" at bounding box center [1276, 321] width 11 height 21
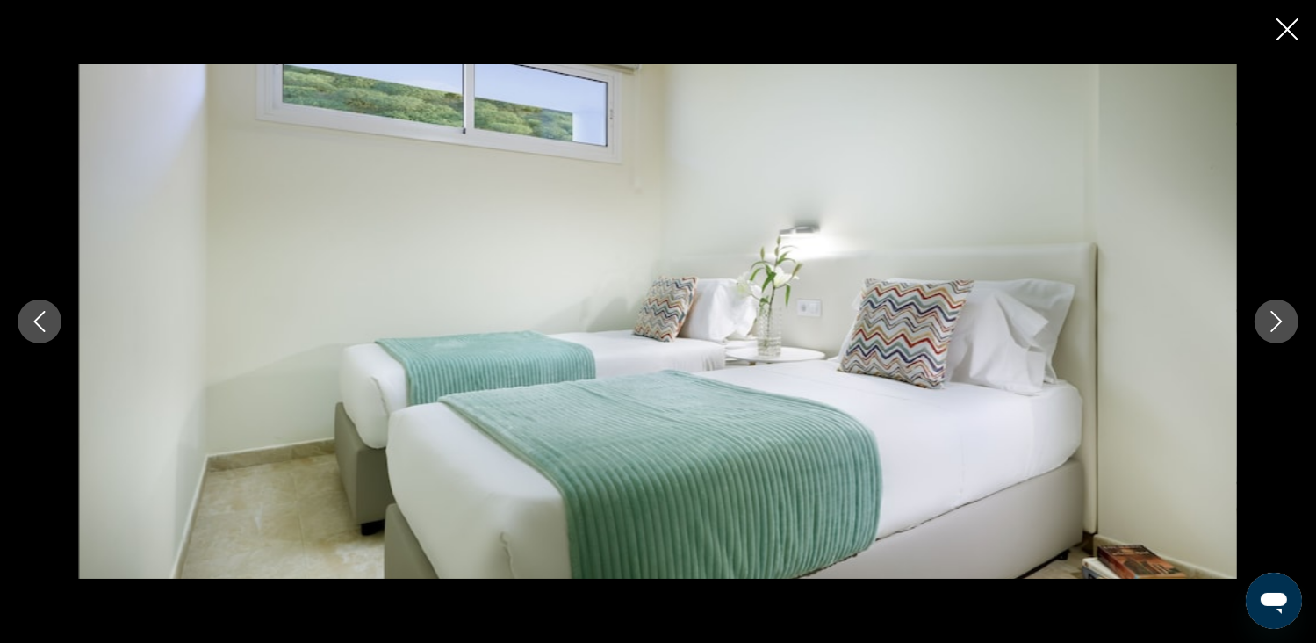
click at [1271, 330] on icon "Next image" at bounding box center [1276, 321] width 11 height 21
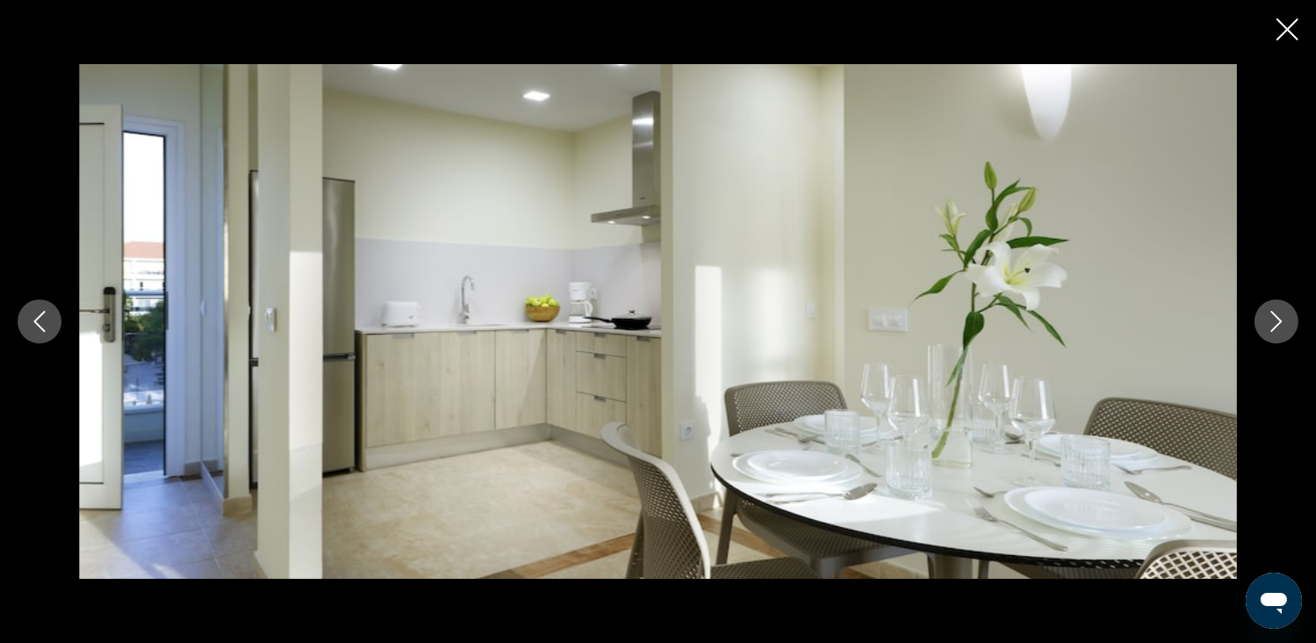
click at [1271, 330] on icon "Next image" at bounding box center [1276, 321] width 11 height 21
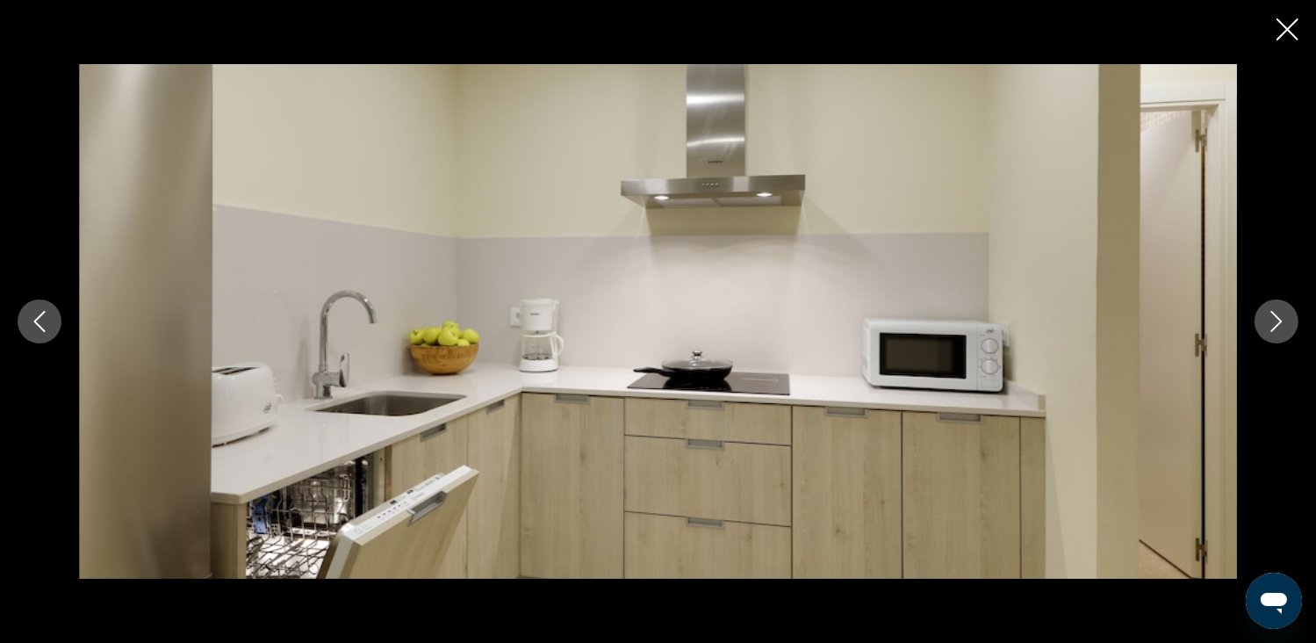
click at [1271, 330] on icon "Next image" at bounding box center [1276, 321] width 11 height 21
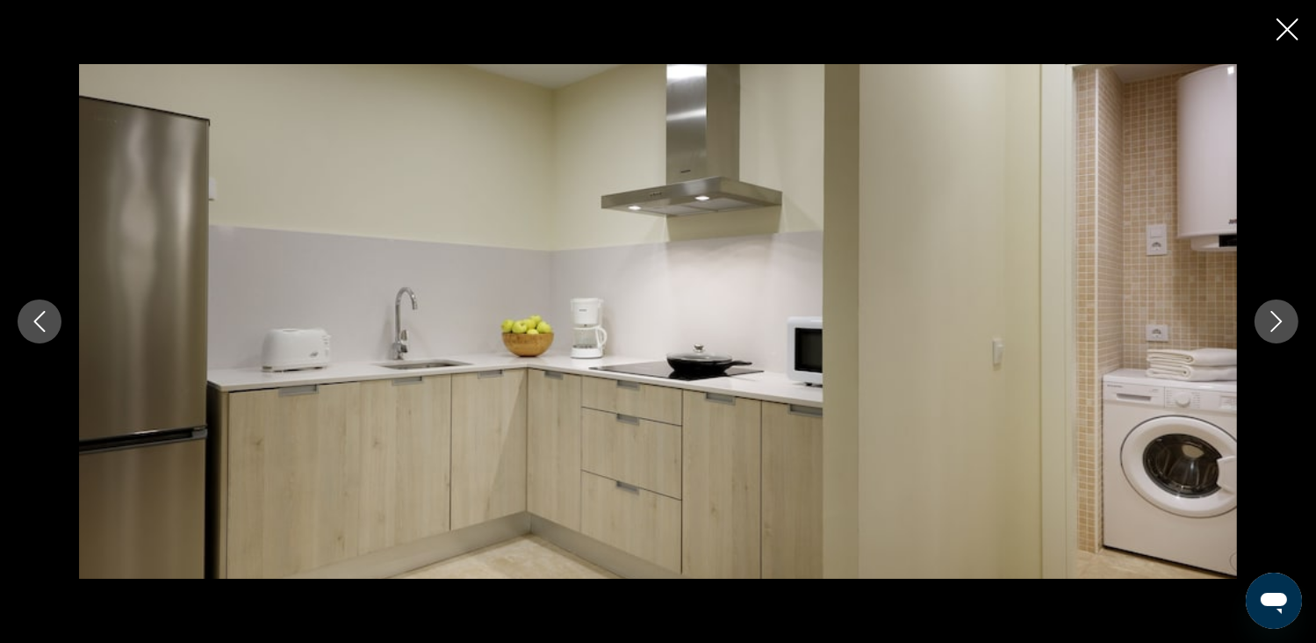
click at [1271, 330] on icon "Next image" at bounding box center [1276, 321] width 11 height 21
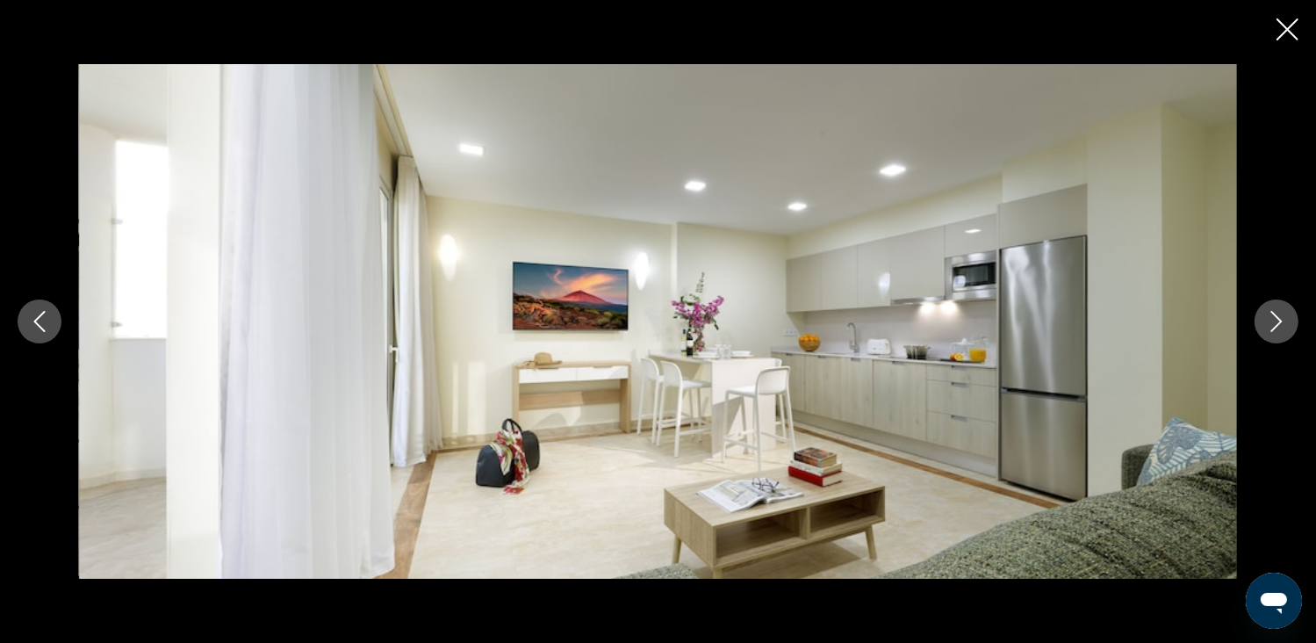
click at [1271, 330] on icon "Next image" at bounding box center [1276, 321] width 11 height 21
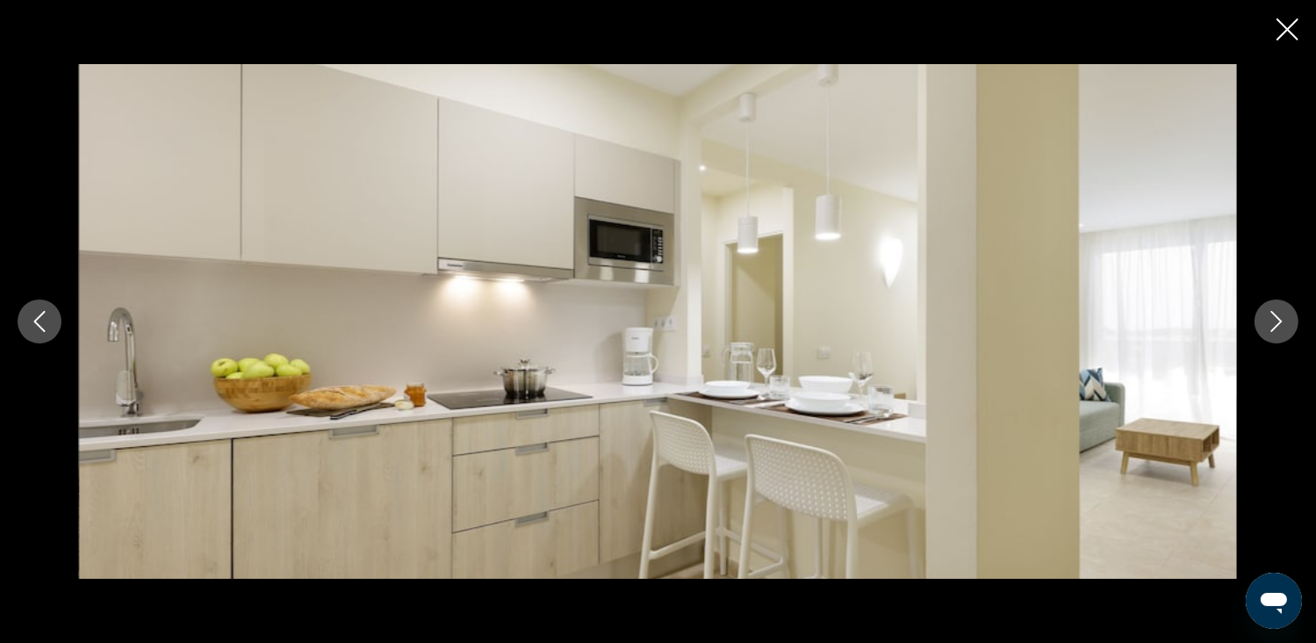
click at [1271, 330] on icon "Next image" at bounding box center [1276, 321] width 11 height 21
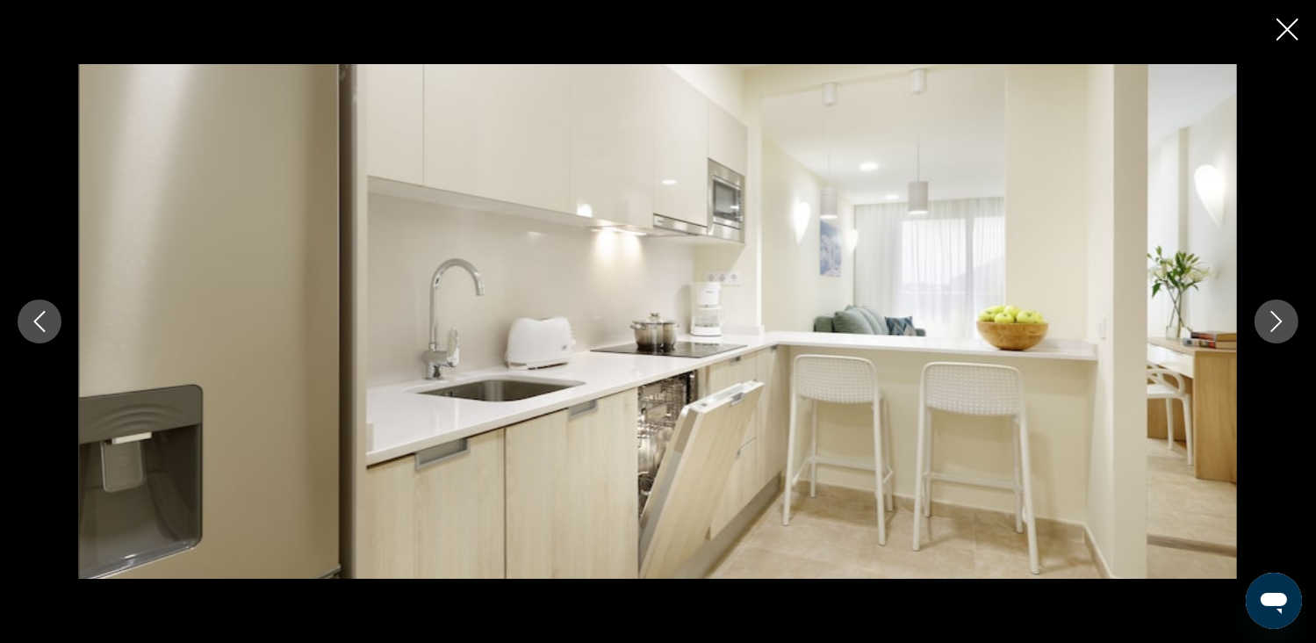
click at [1277, 24] on icon "Close slideshow" at bounding box center [1287, 29] width 22 height 22
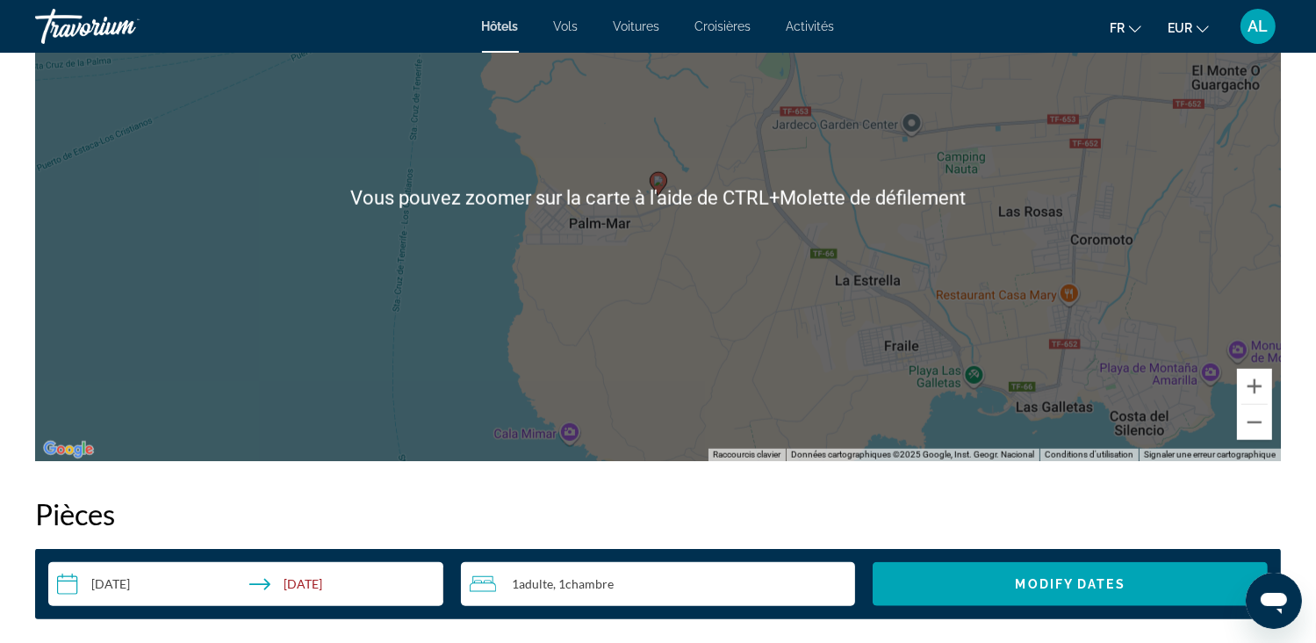
scroll to position [1843, 0]
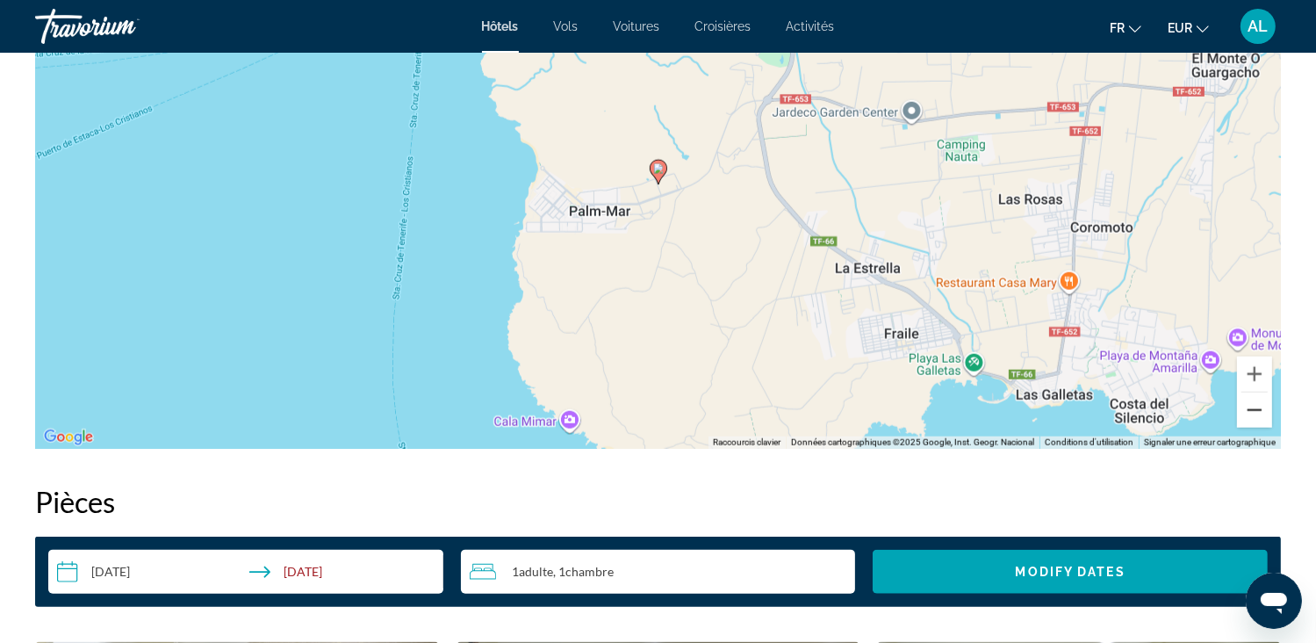
click at [1256, 413] on button "Zoom arrière" at bounding box center [1254, 409] width 35 height 35
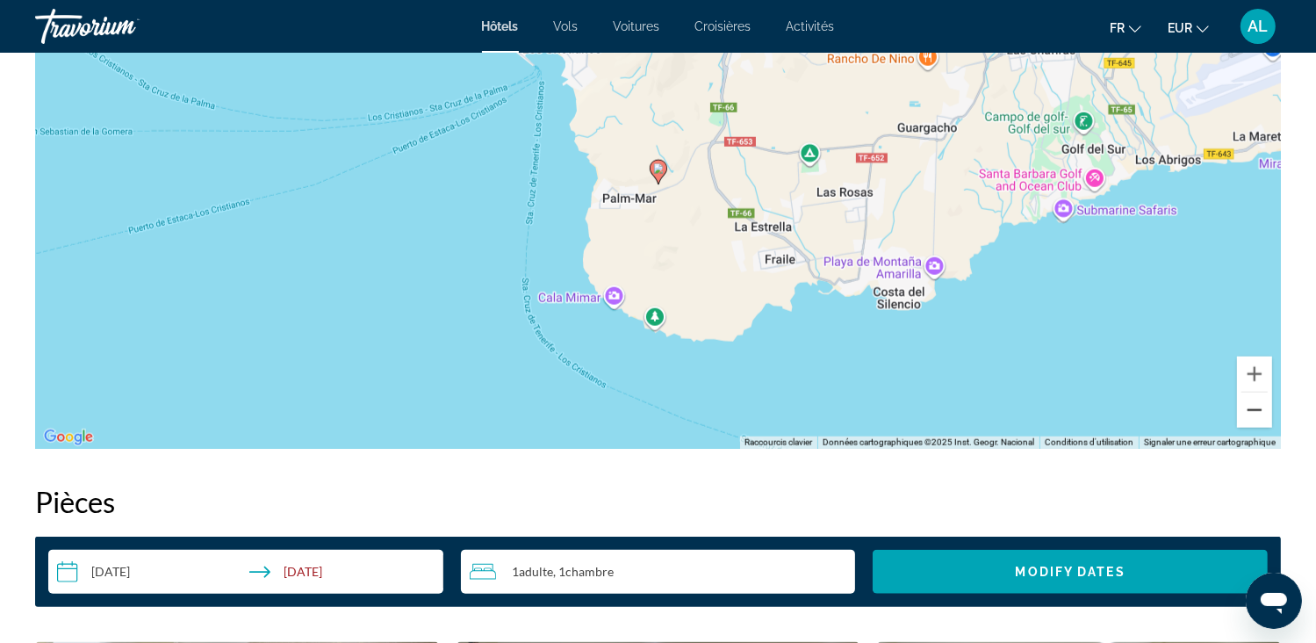
click at [1256, 413] on button "Zoom arrière" at bounding box center [1254, 409] width 35 height 35
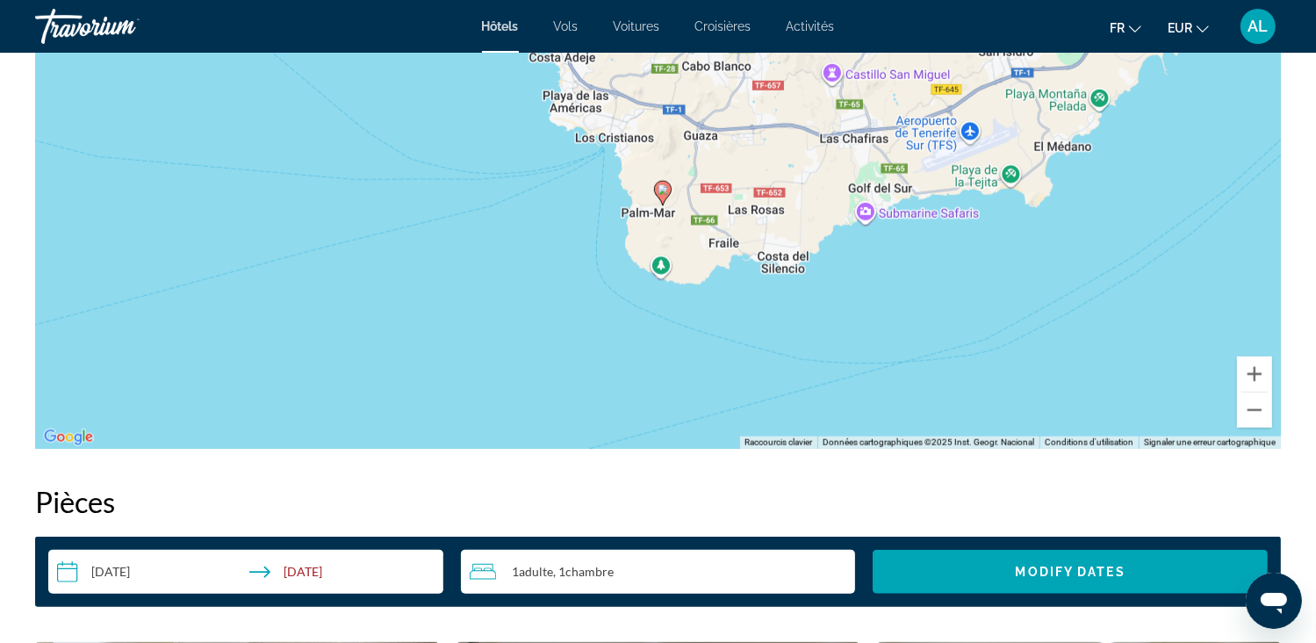
drag, startPoint x: 492, startPoint y: 347, endPoint x: 497, endPoint y: 371, distance: 25.1
click at [497, 371] on div "Pour activer le glissement avec le clavier, appuyez sur Alt+Entrée. Une fois ce…" at bounding box center [658, 185] width 1246 height 527
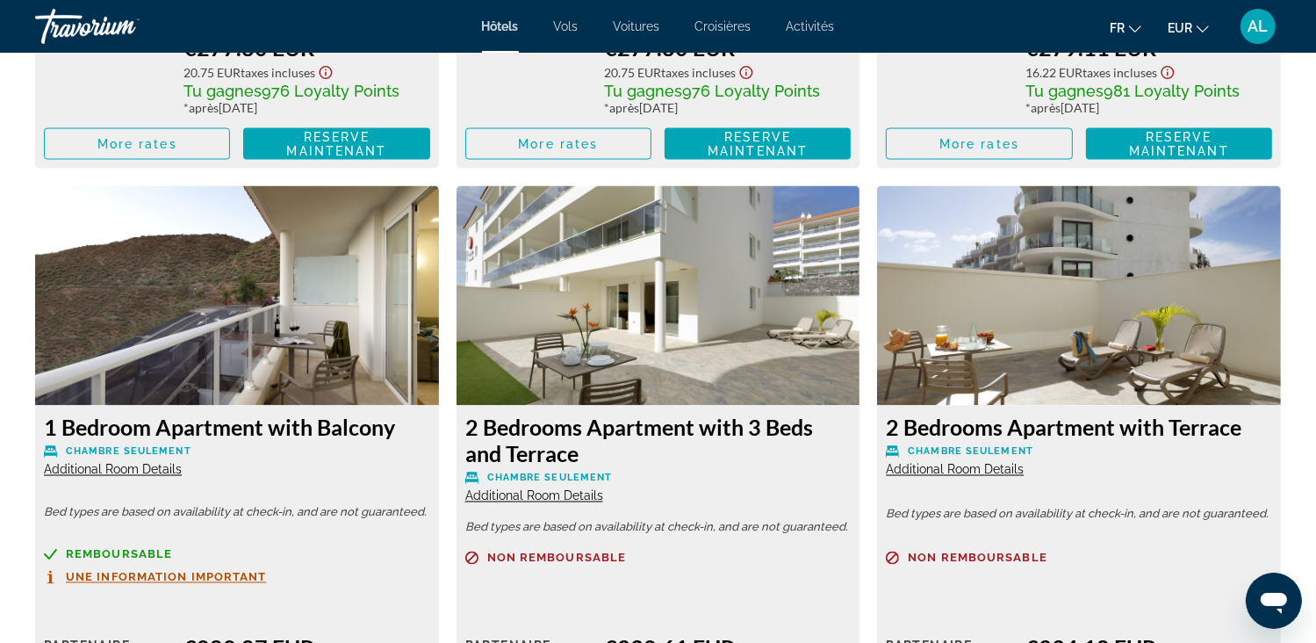
scroll to position [2897, 0]
